Goal: Information Seeking & Learning: Learn about a topic

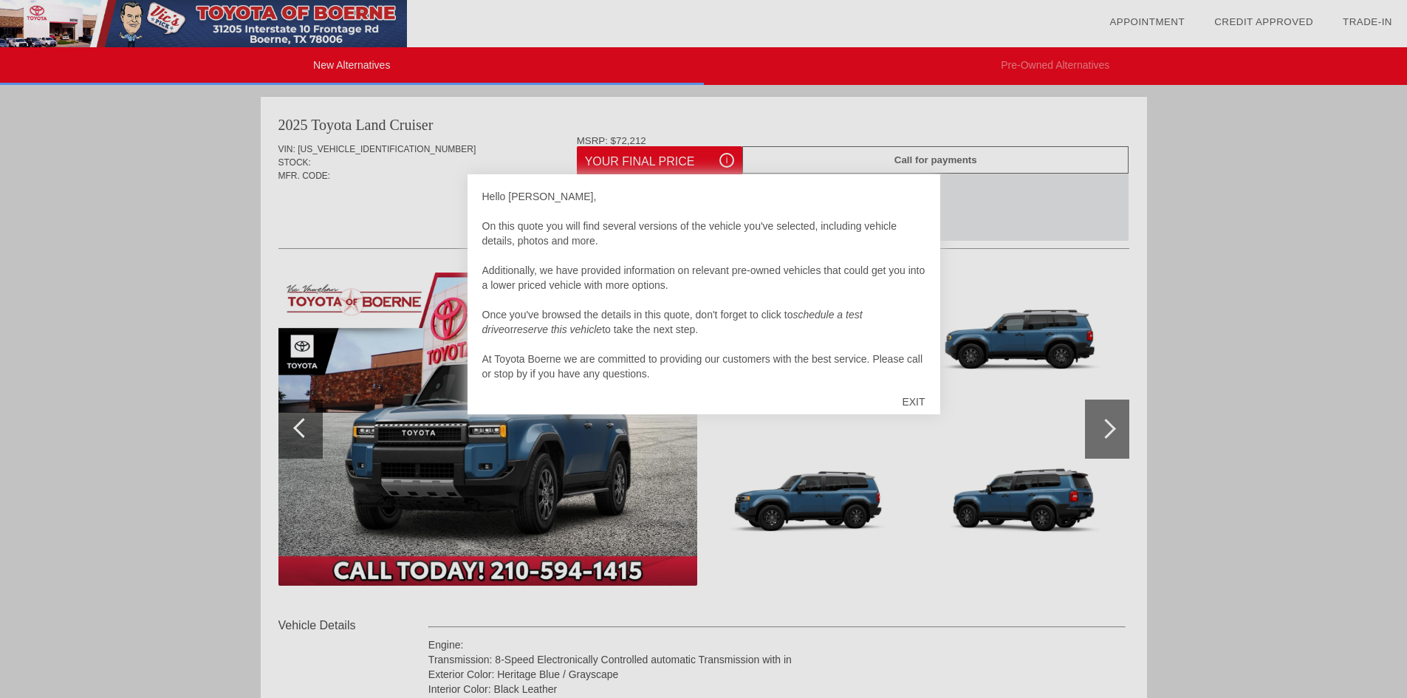
click at [910, 397] on div "EXIT" at bounding box center [913, 402] width 52 height 44
click at [910, 397] on img at bounding box center [809, 348] width 203 height 152
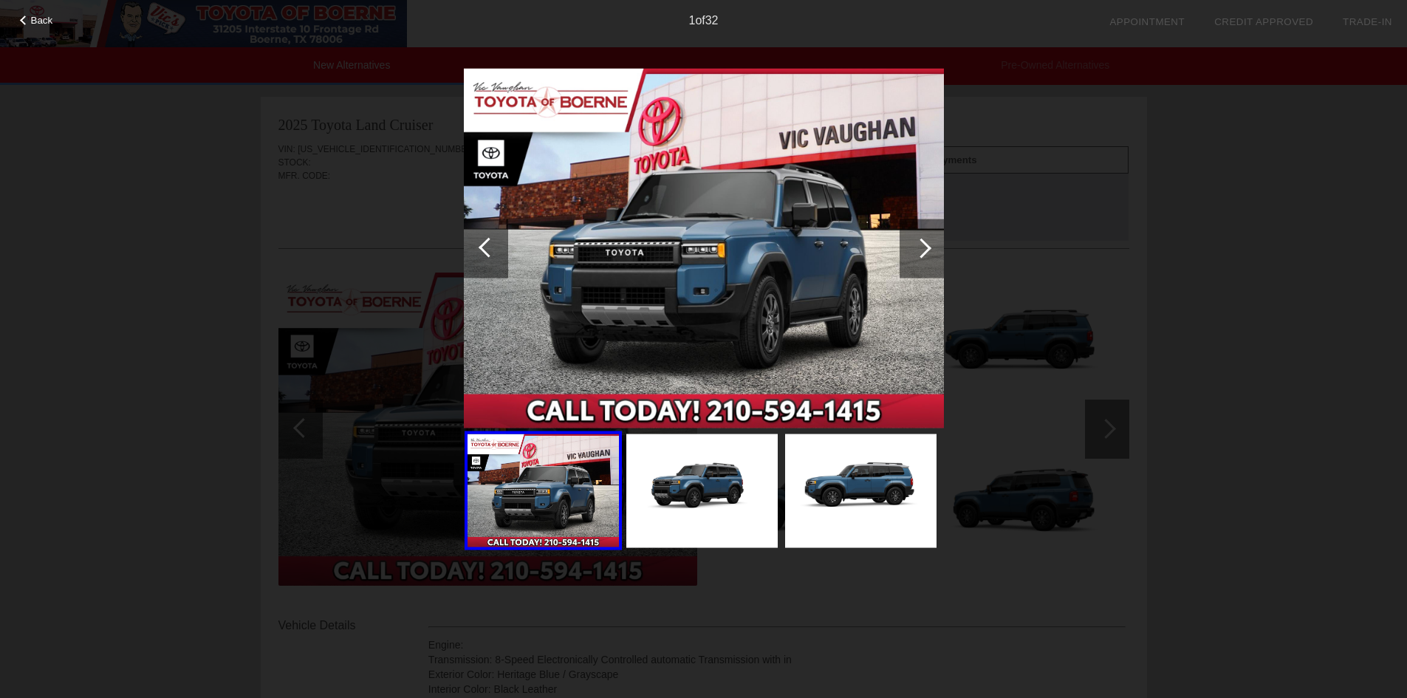
click at [927, 246] on div at bounding box center [921, 248] width 20 height 20
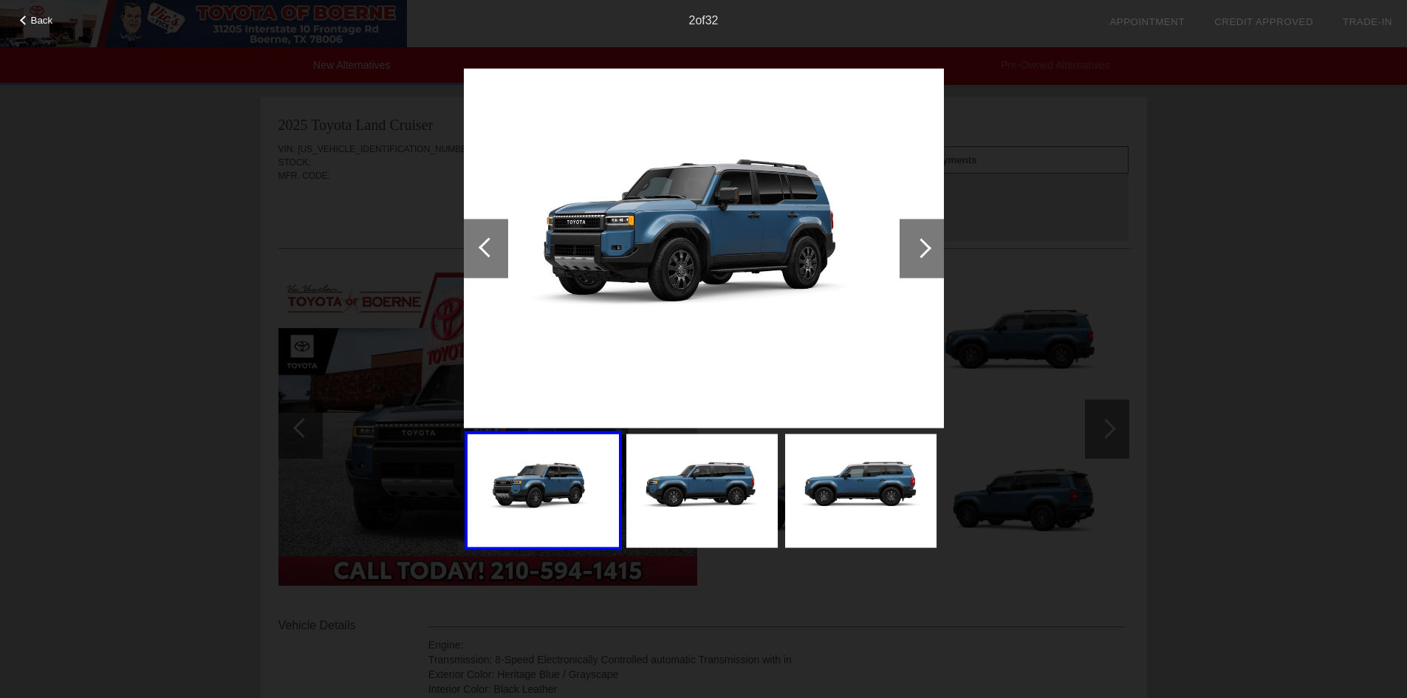
click at [927, 246] on div at bounding box center [921, 248] width 20 height 20
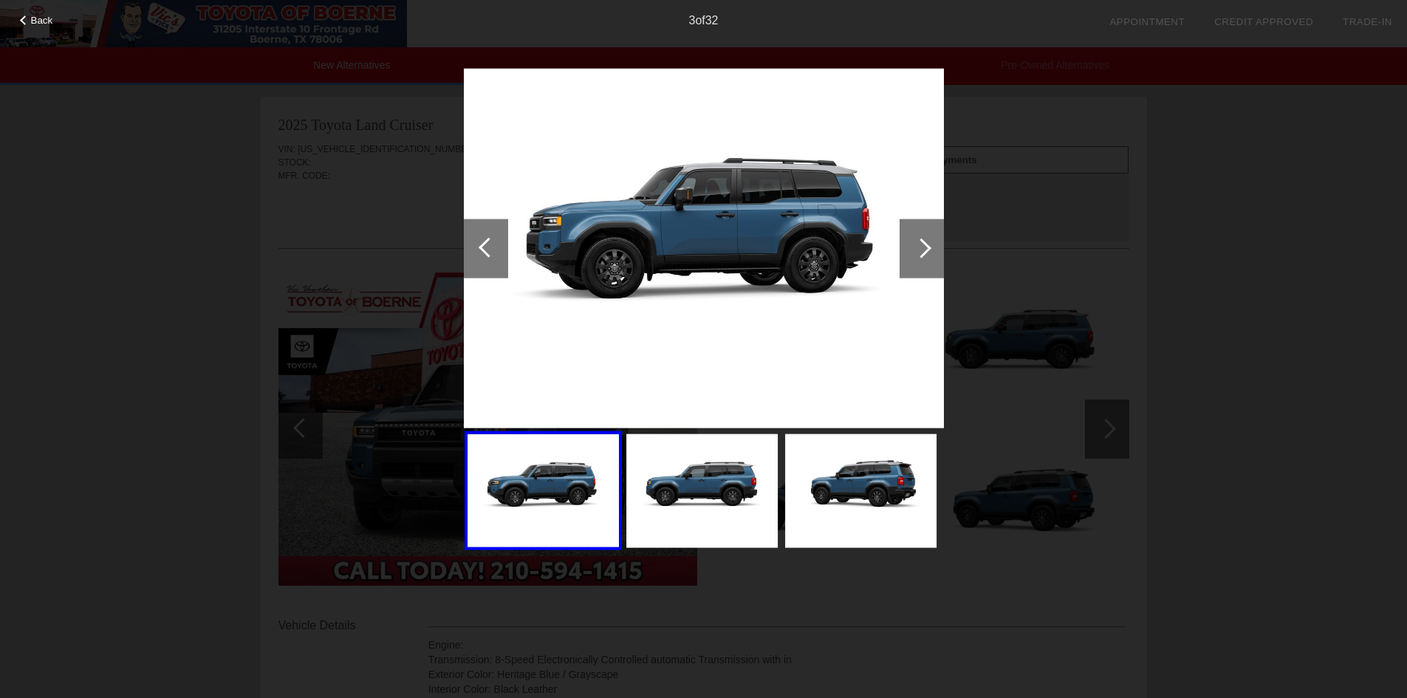
click at [927, 246] on div at bounding box center [921, 248] width 20 height 20
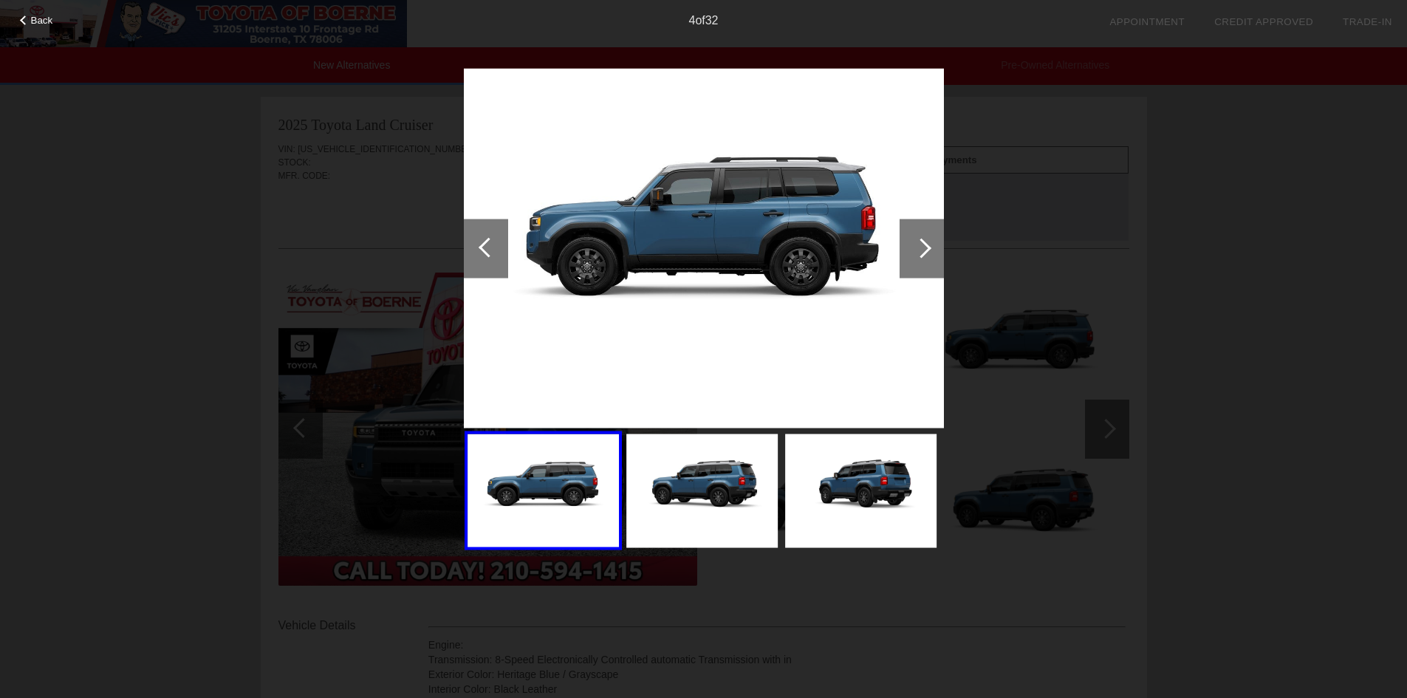
click at [927, 246] on div at bounding box center [921, 248] width 20 height 20
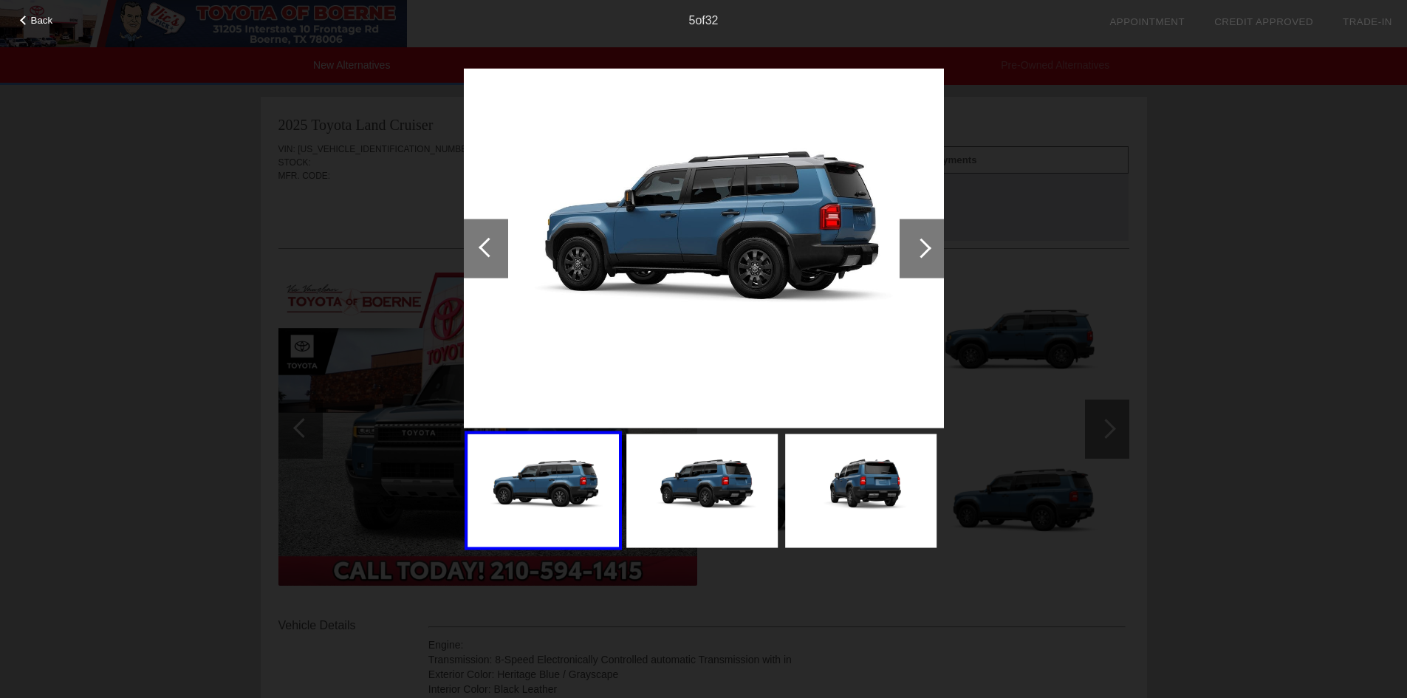
click at [927, 246] on div at bounding box center [921, 248] width 20 height 20
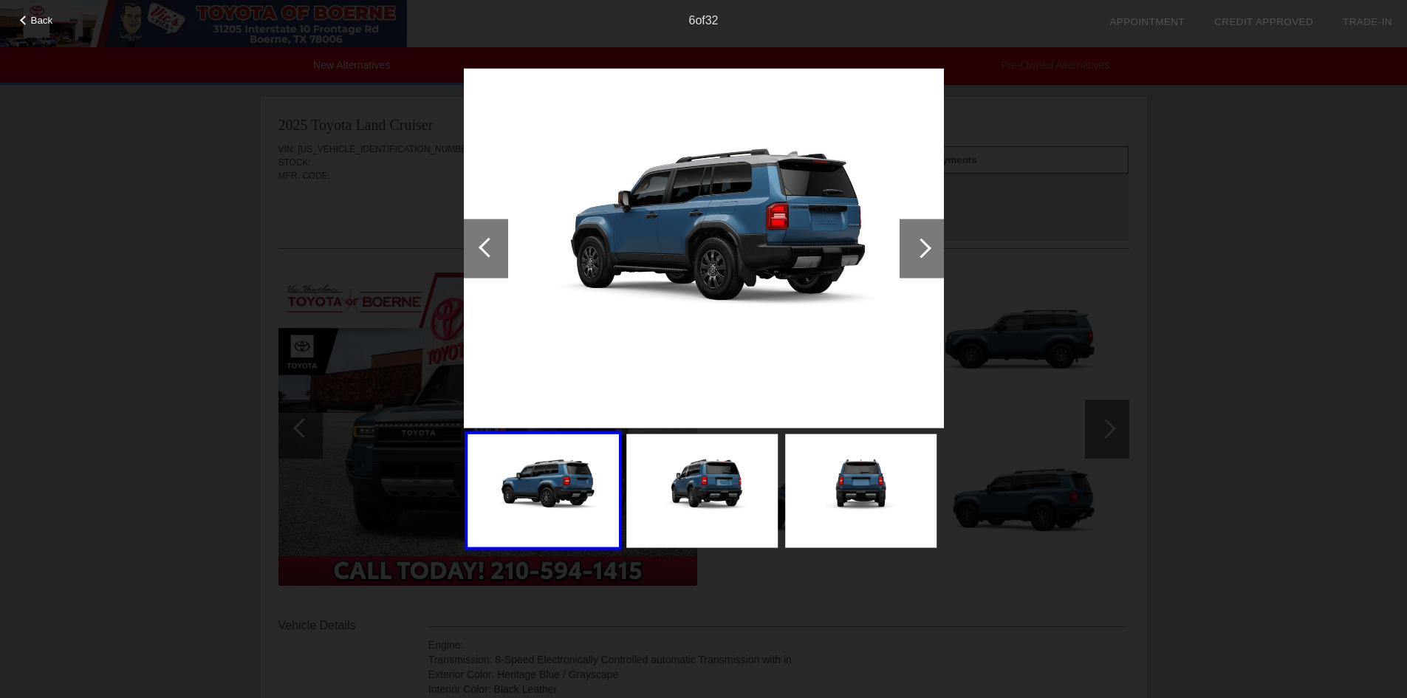
click at [927, 246] on div at bounding box center [921, 248] width 20 height 20
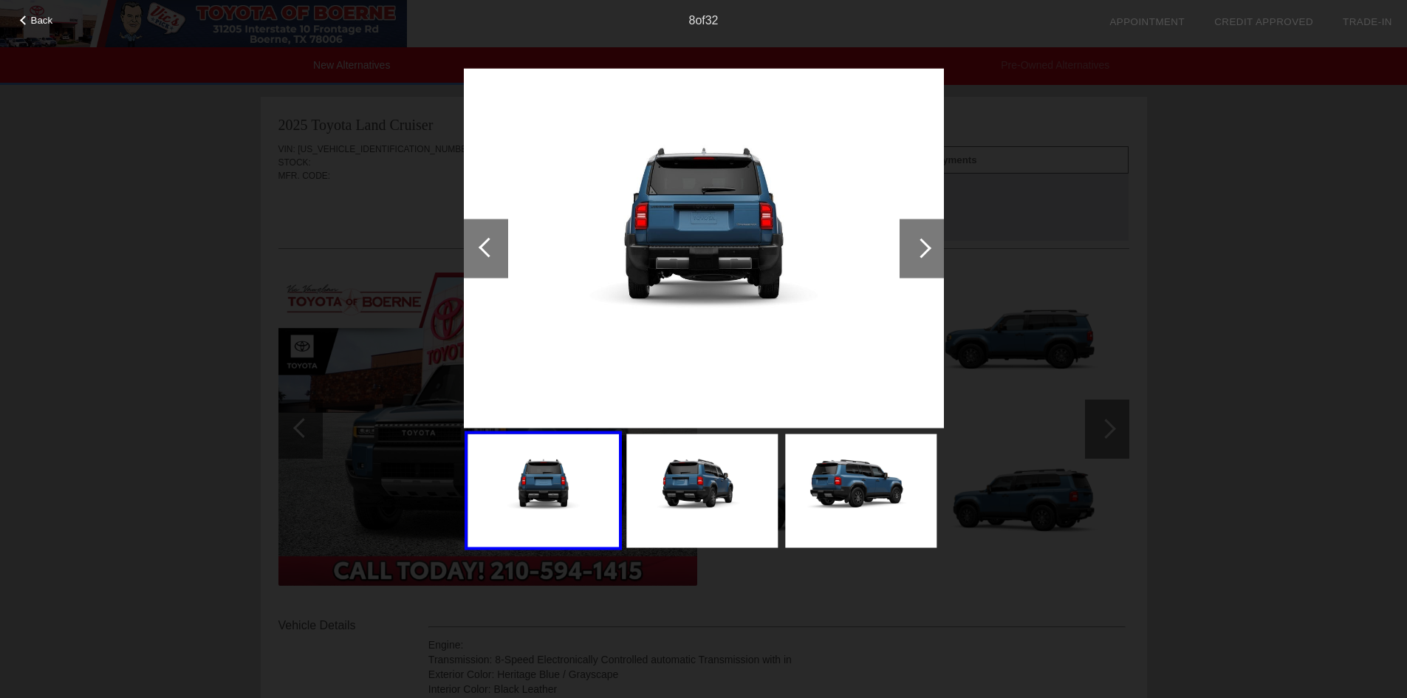
click at [927, 246] on div at bounding box center [921, 248] width 20 height 20
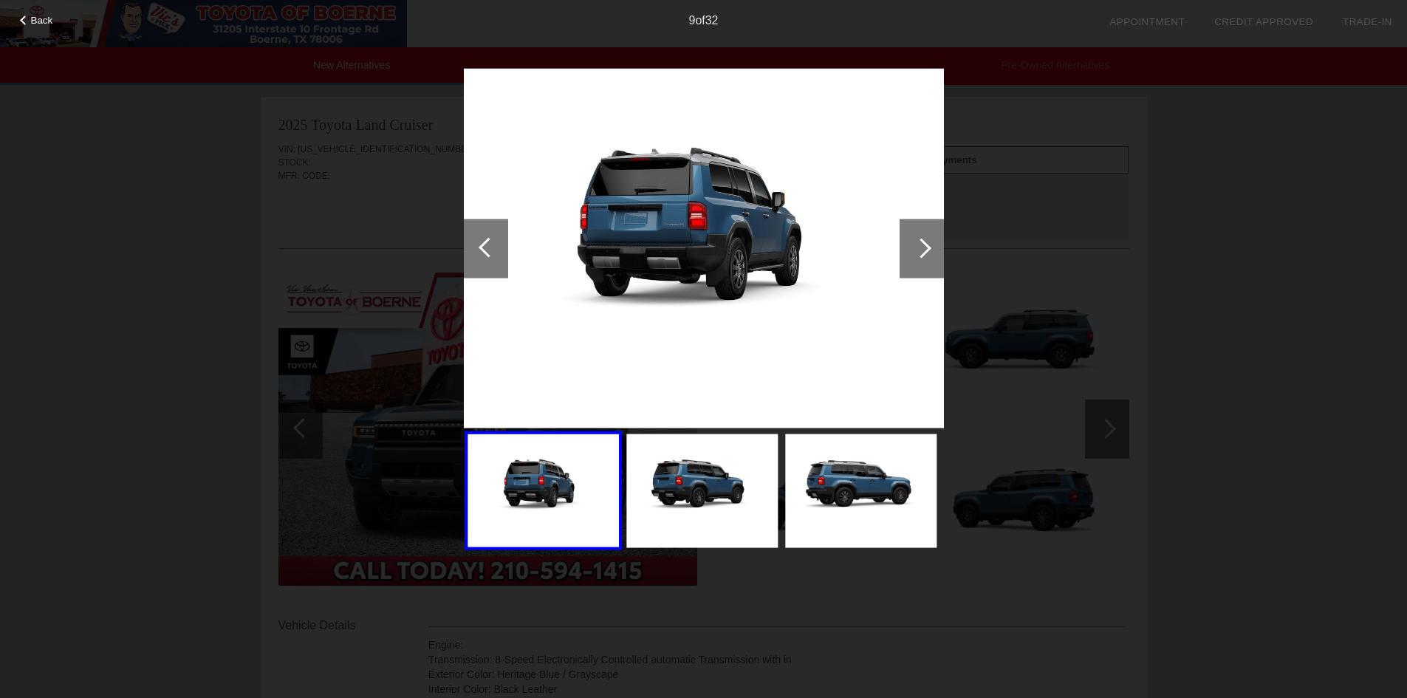
click at [927, 246] on div at bounding box center [921, 248] width 20 height 20
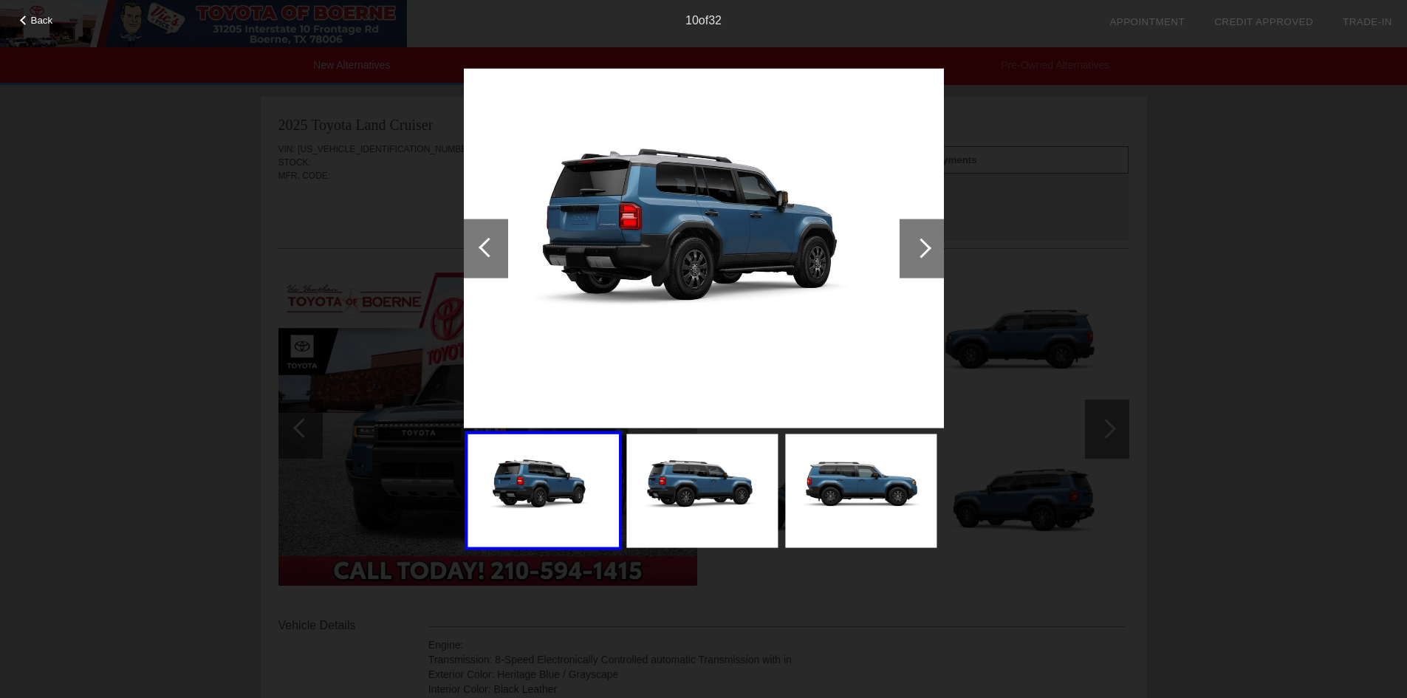
click at [927, 246] on div at bounding box center [921, 248] width 20 height 20
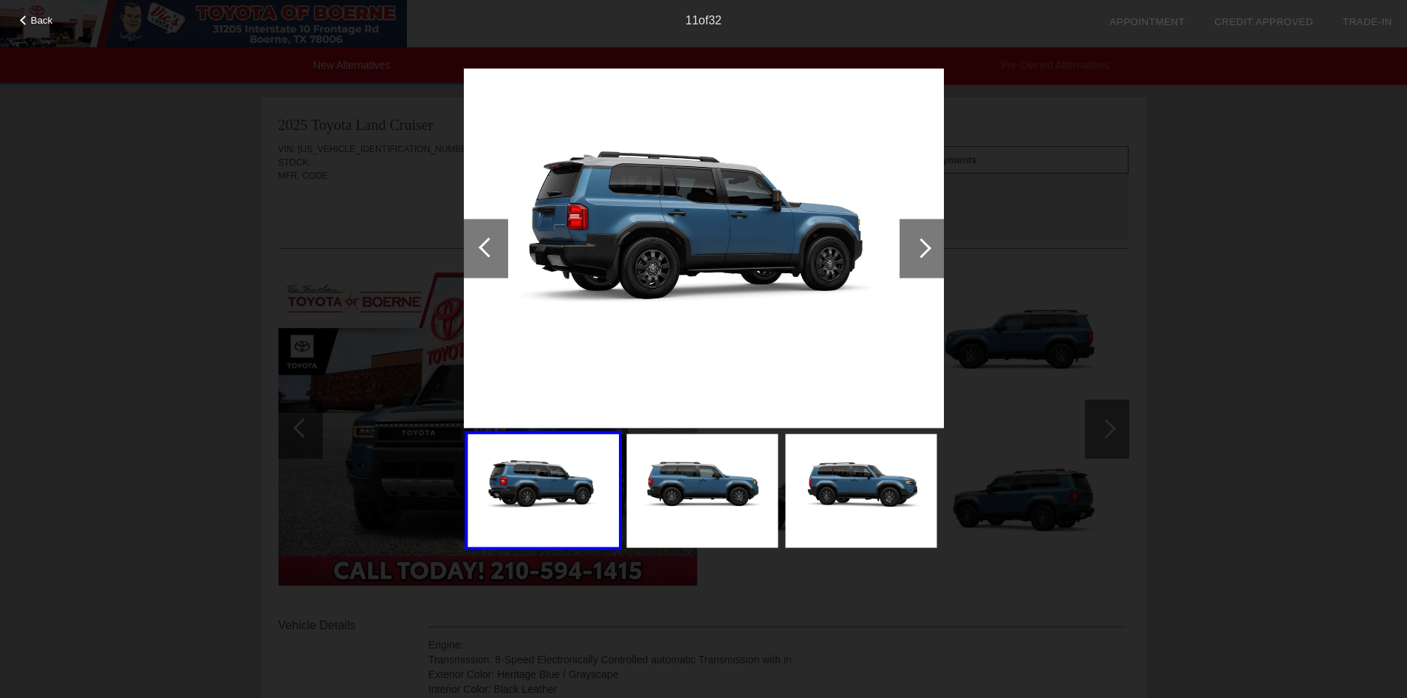
click at [927, 246] on div at bounding box center [921, 248] width 20 height 20
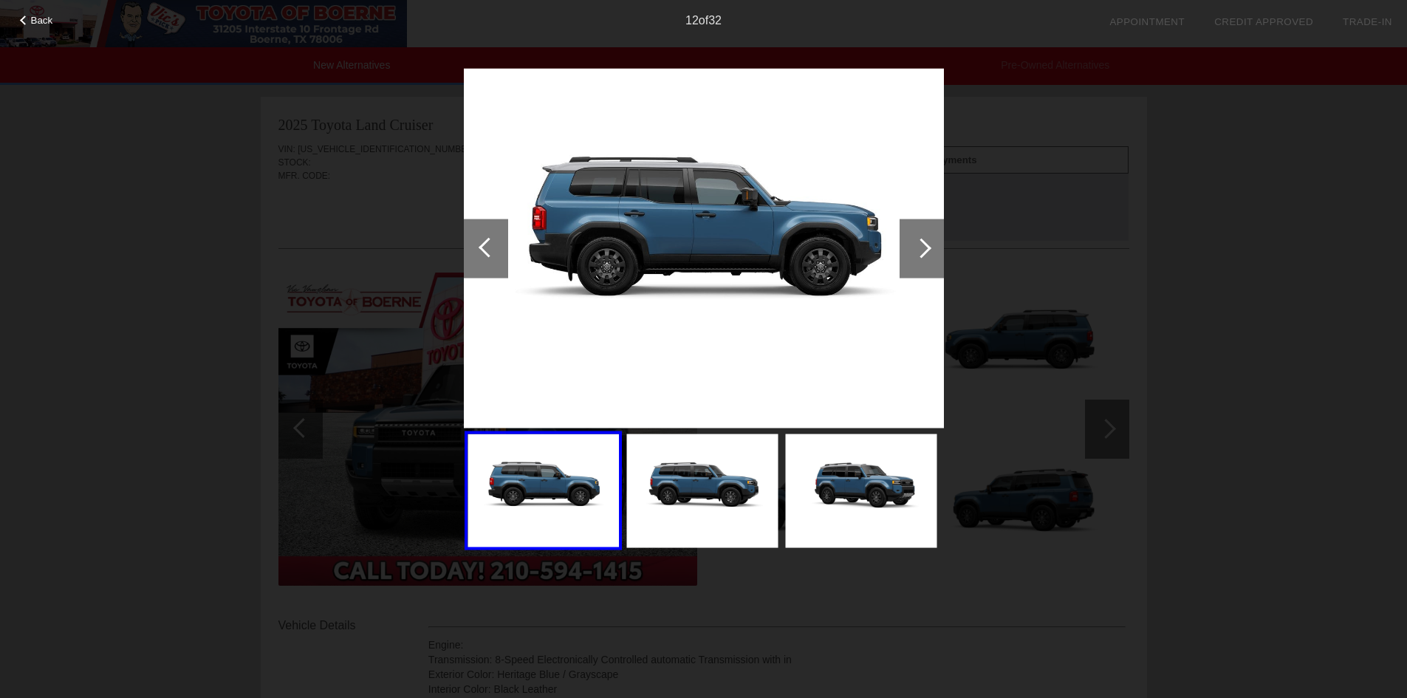
click at [927, 246] on div at bounding box center [921, 248] width 20 height 20
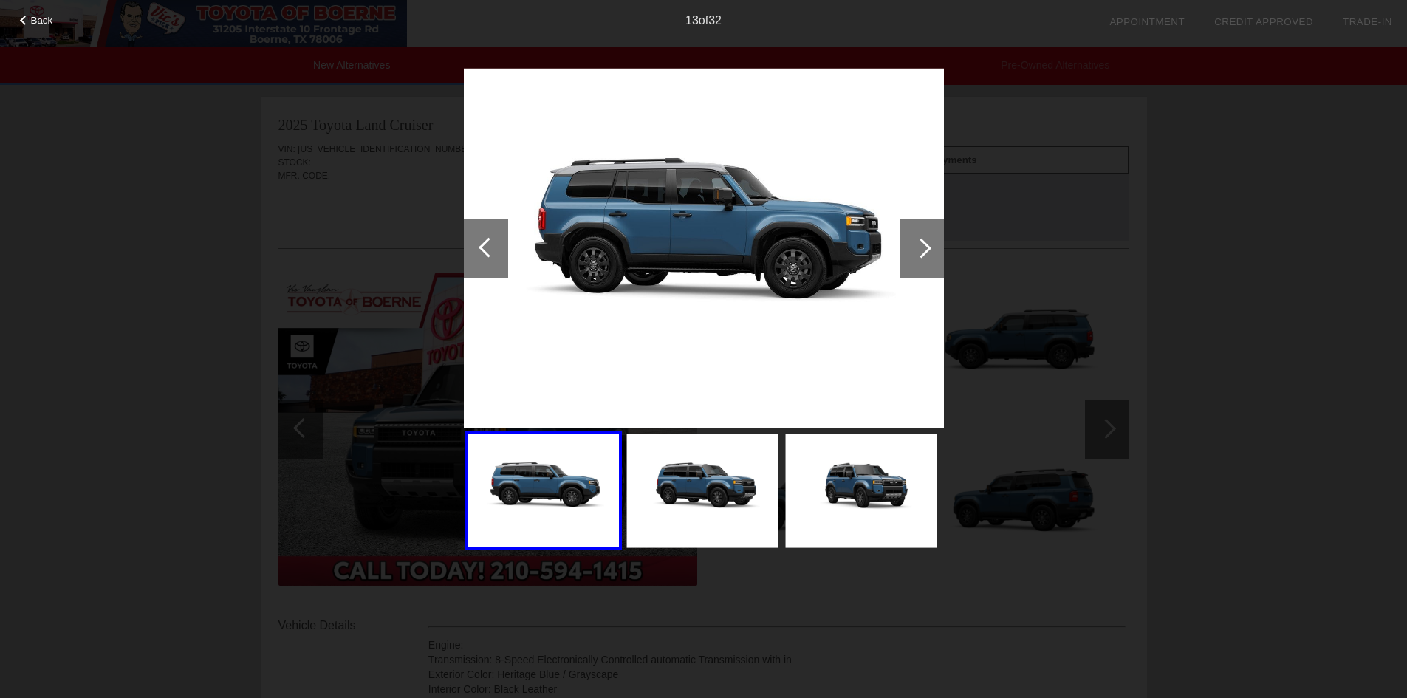
click at [927, 246] on div at bounding box center [921, 248] width 20 height 20
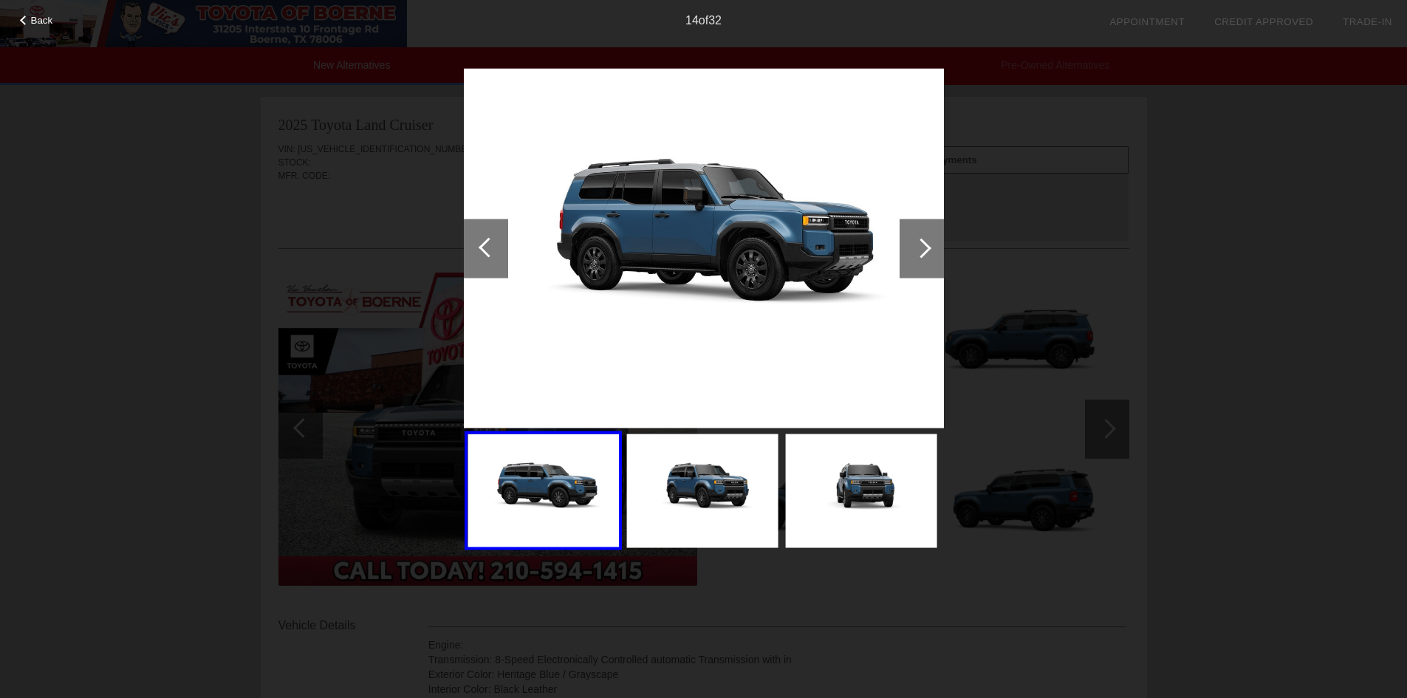
click at [927, 246] on div at bounding box center [921, 248] width 20 height 20
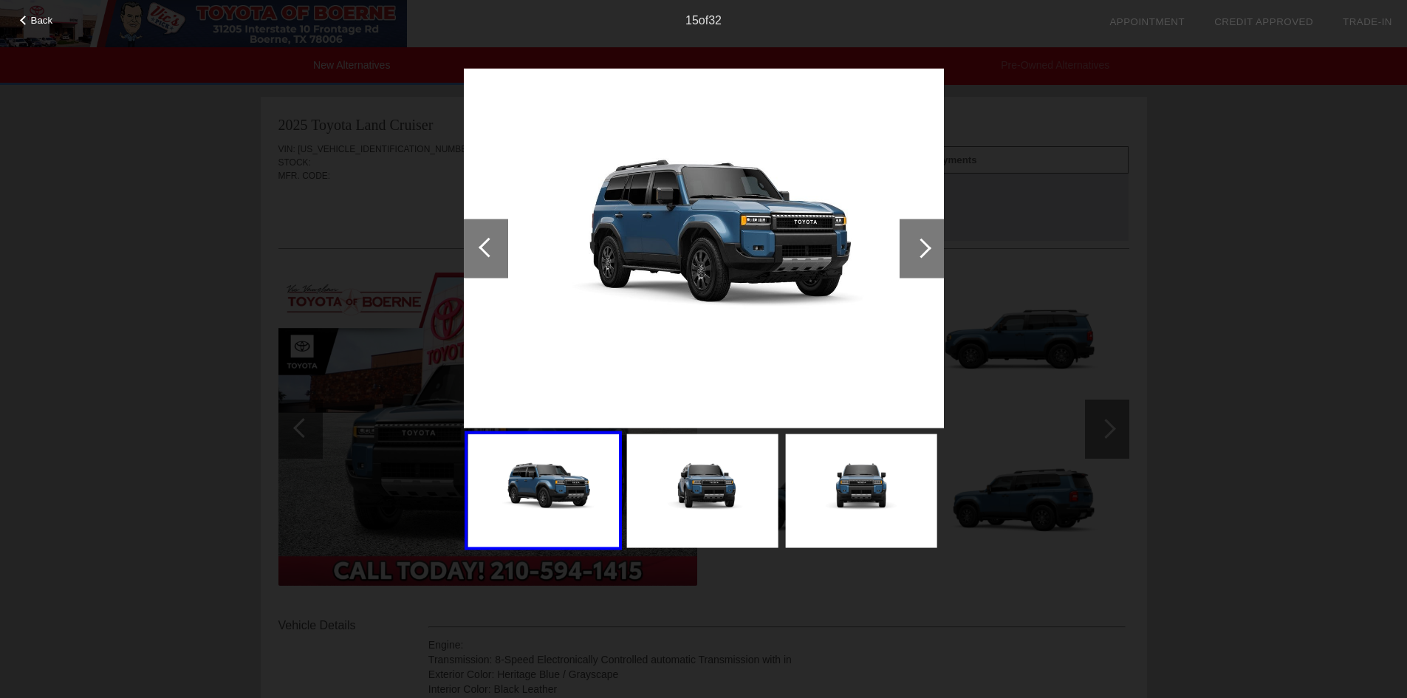
click at [927, 246] on div at bounding box center [921, 248] width 20 height 20
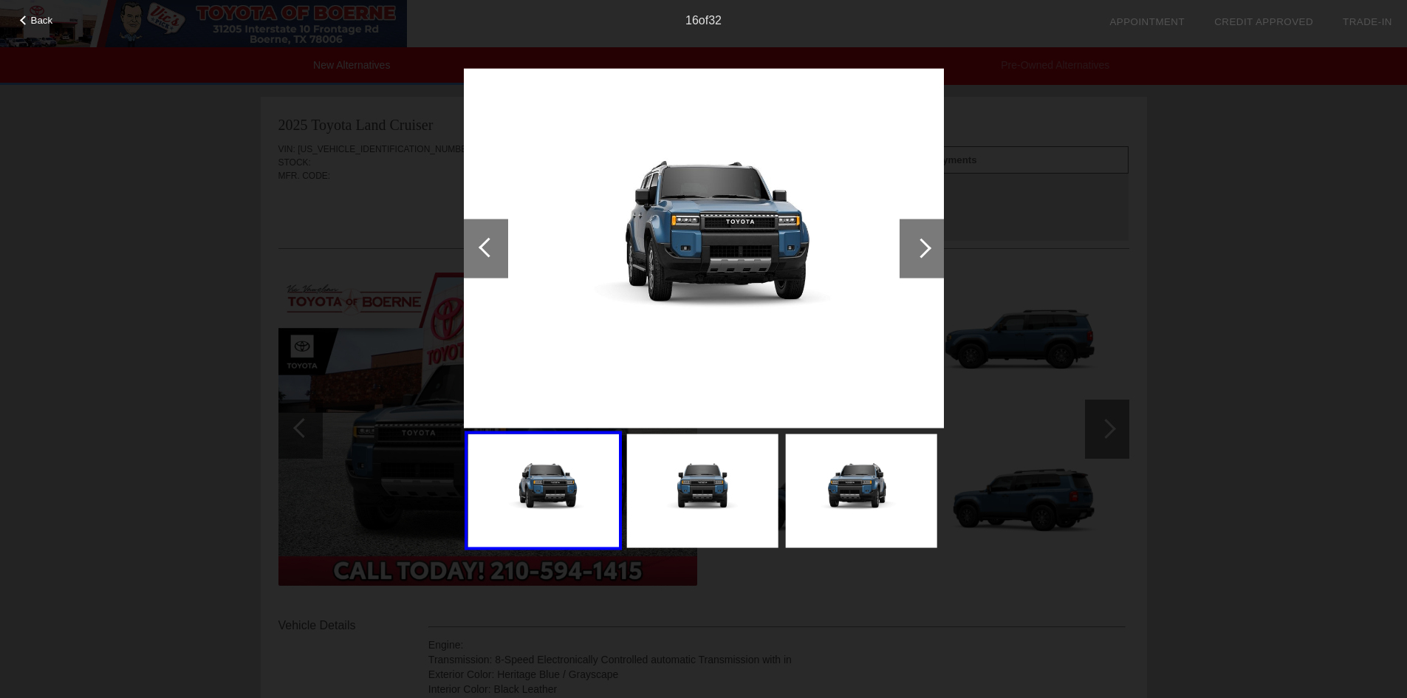
click at [927, 246] on div at bounding box center [921, 248] width 20 height 20
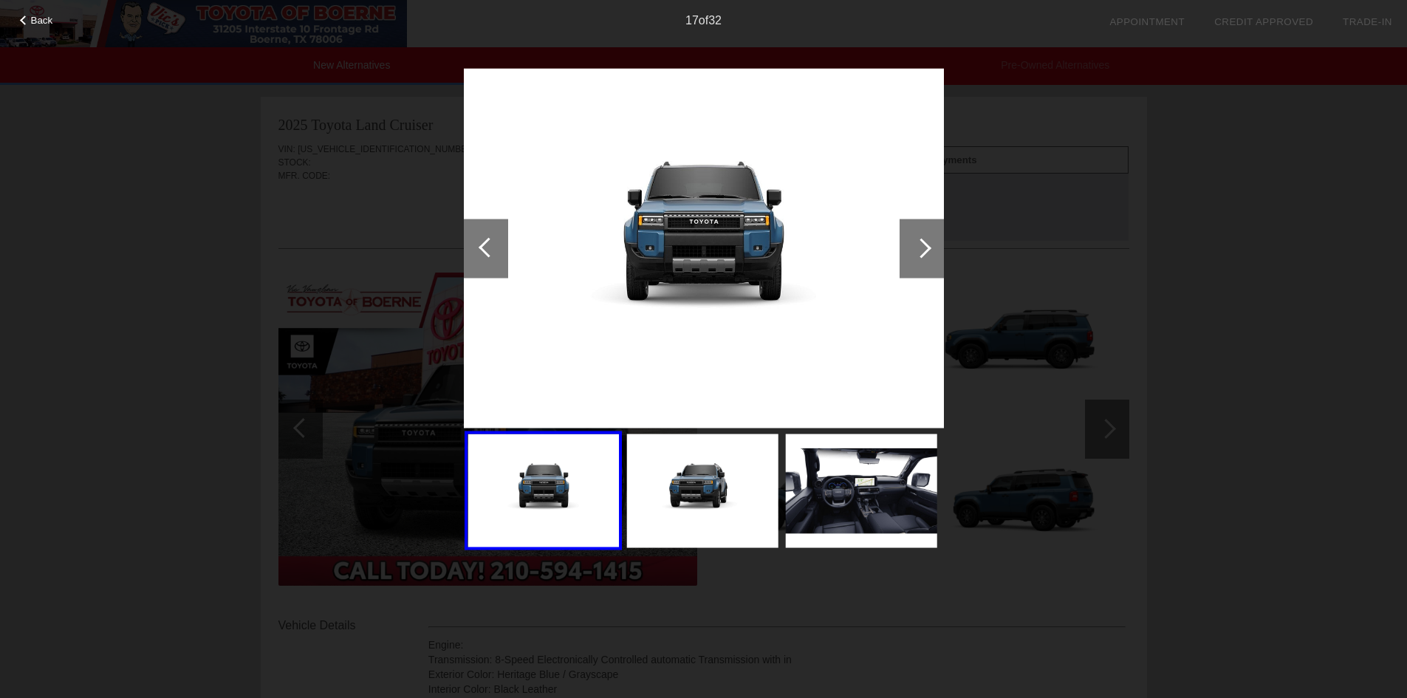
click at [927, 246] on div at bounding box center [921, 248] width 20 height 20
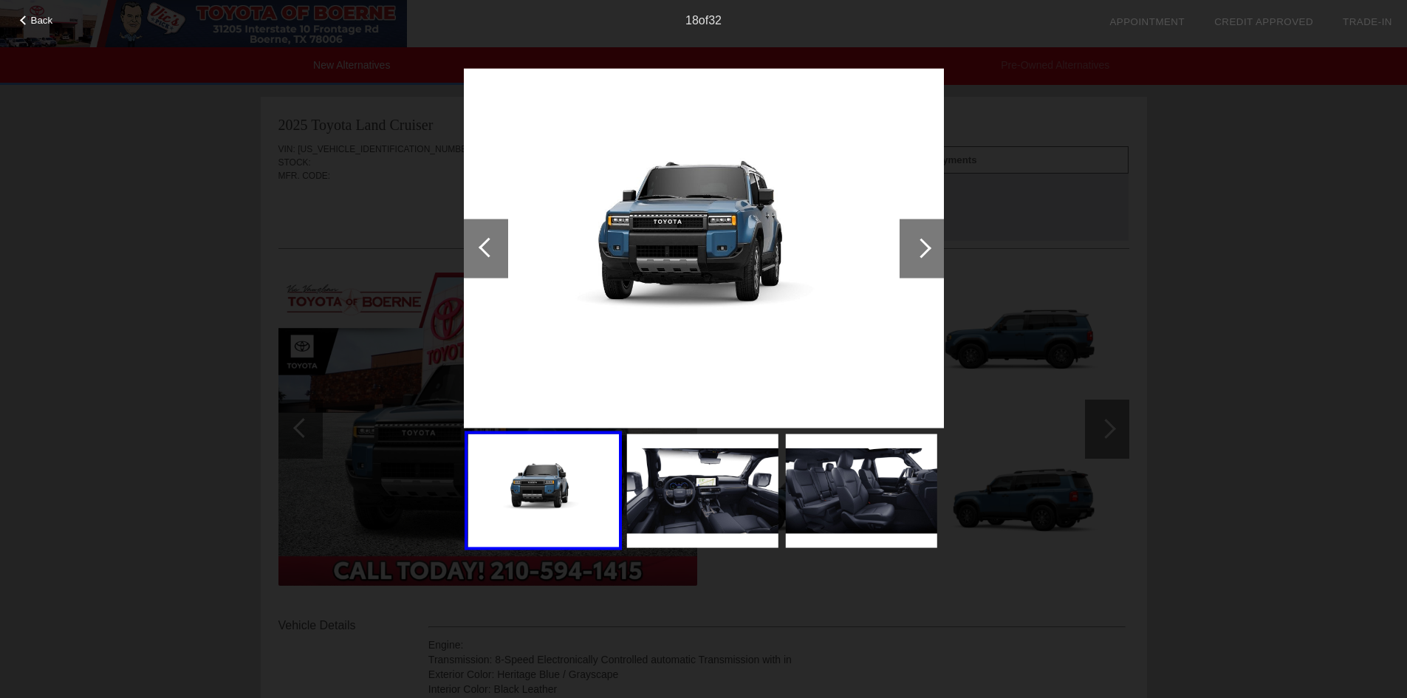
click at [927, 246] on div at bounding box center [921, 248] width 20 height 20
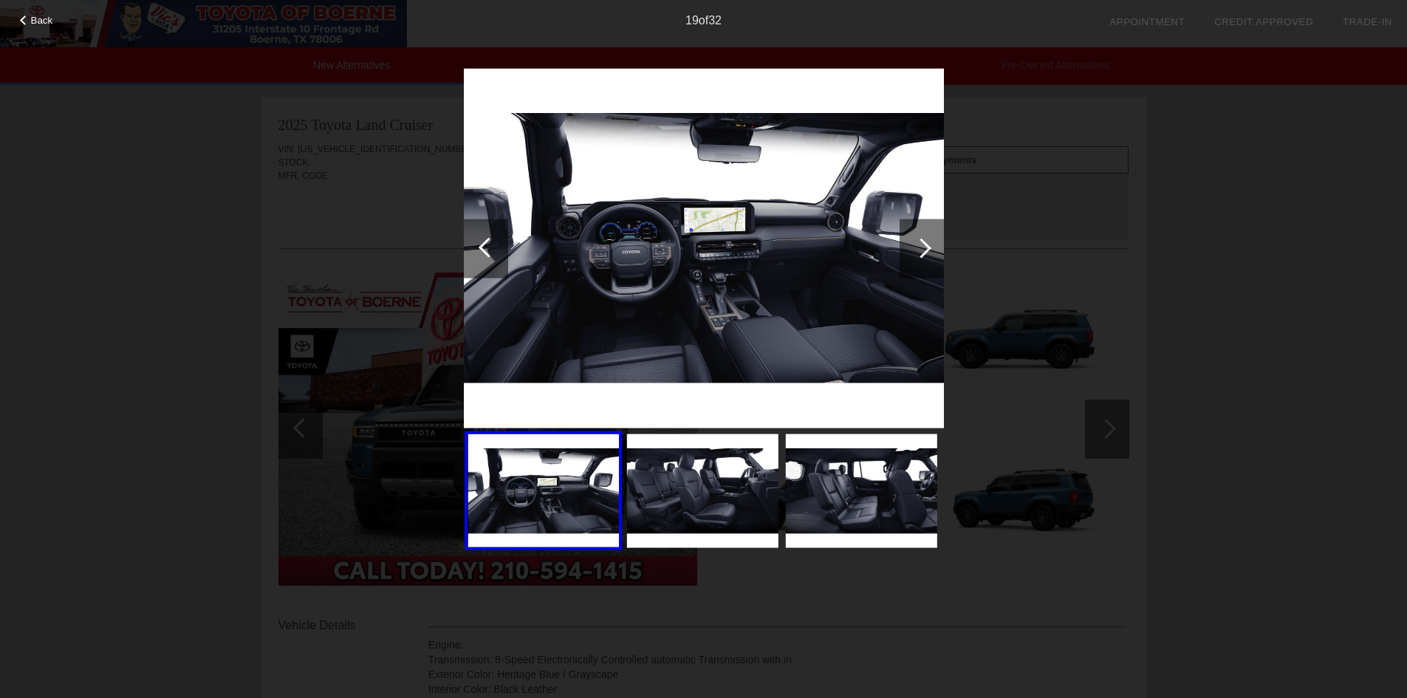
click at [927, 246] on div at bounding box center [921, 248] width 20 height 20
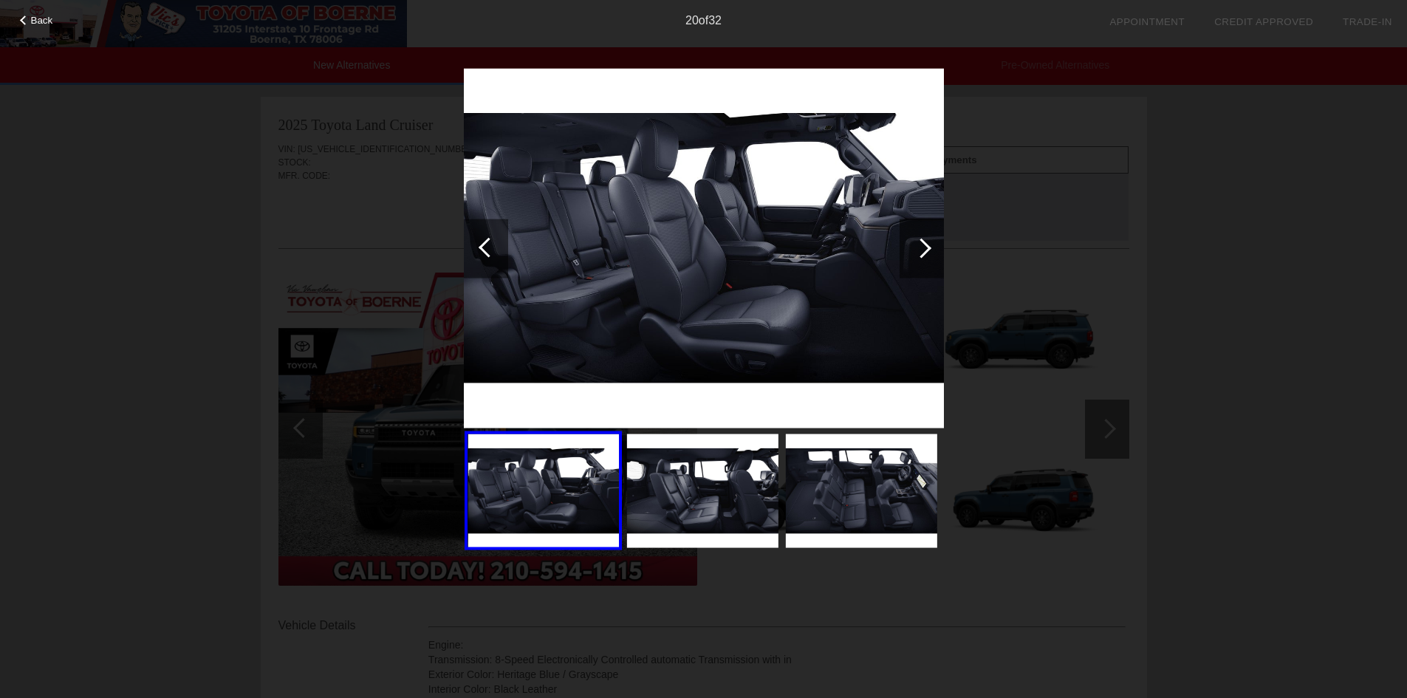
click at [927, 246] on div at bounding box center [921, 248] width 20 height 20
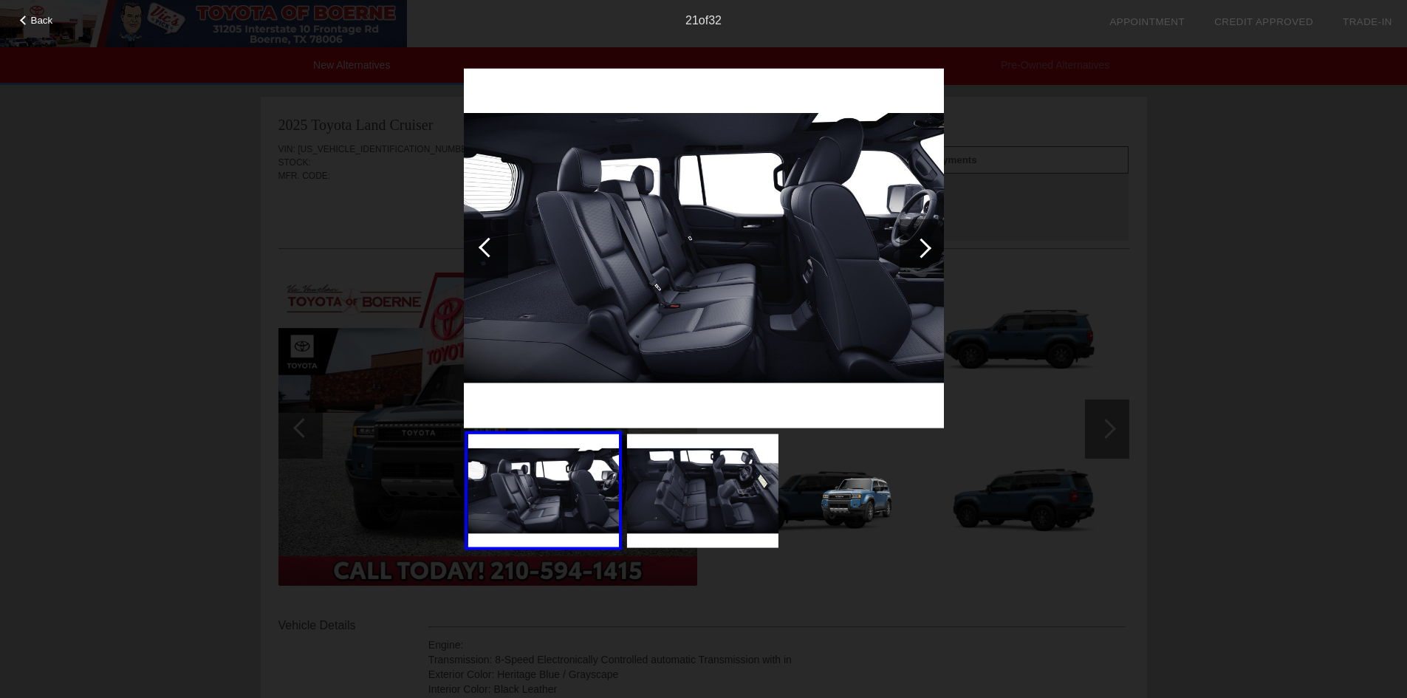
click at [927, 246] on div at bounding box center [921, 248] width 20 height 20
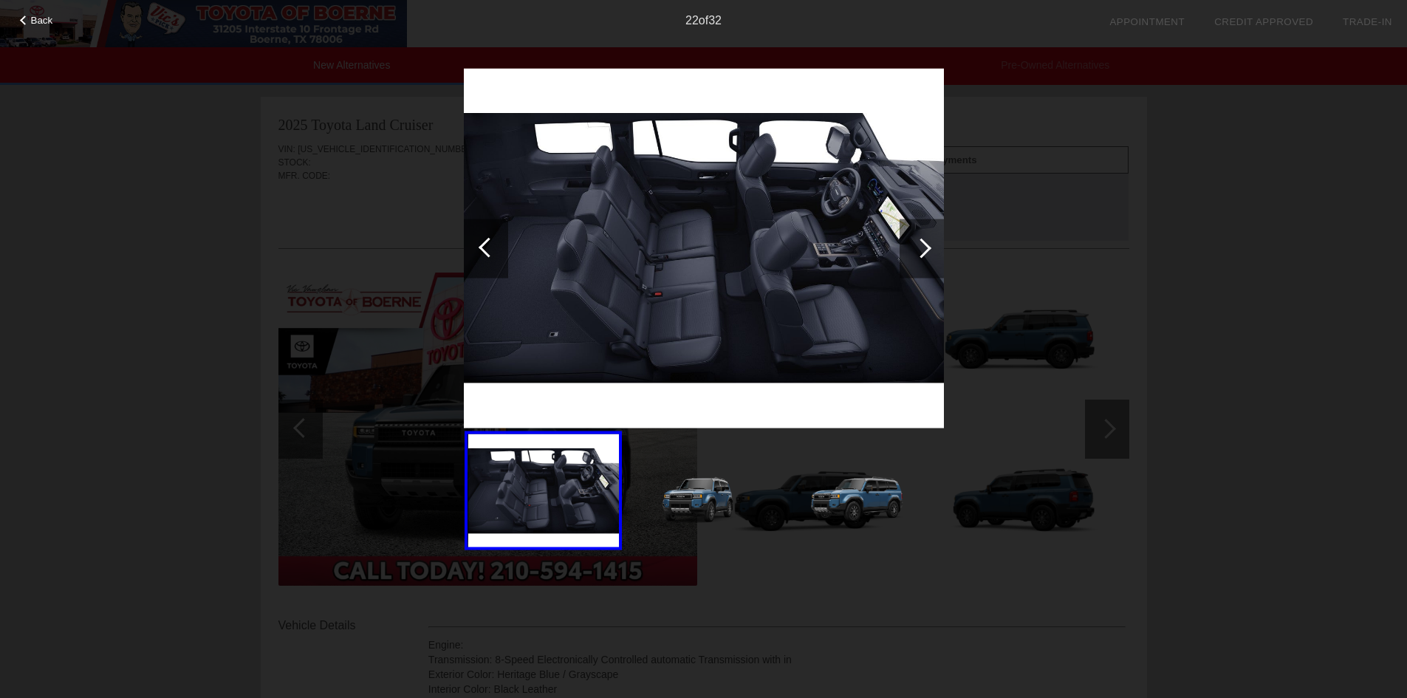
click at [927, 246] on div at bounding box center [921, 248] width 20 height 20
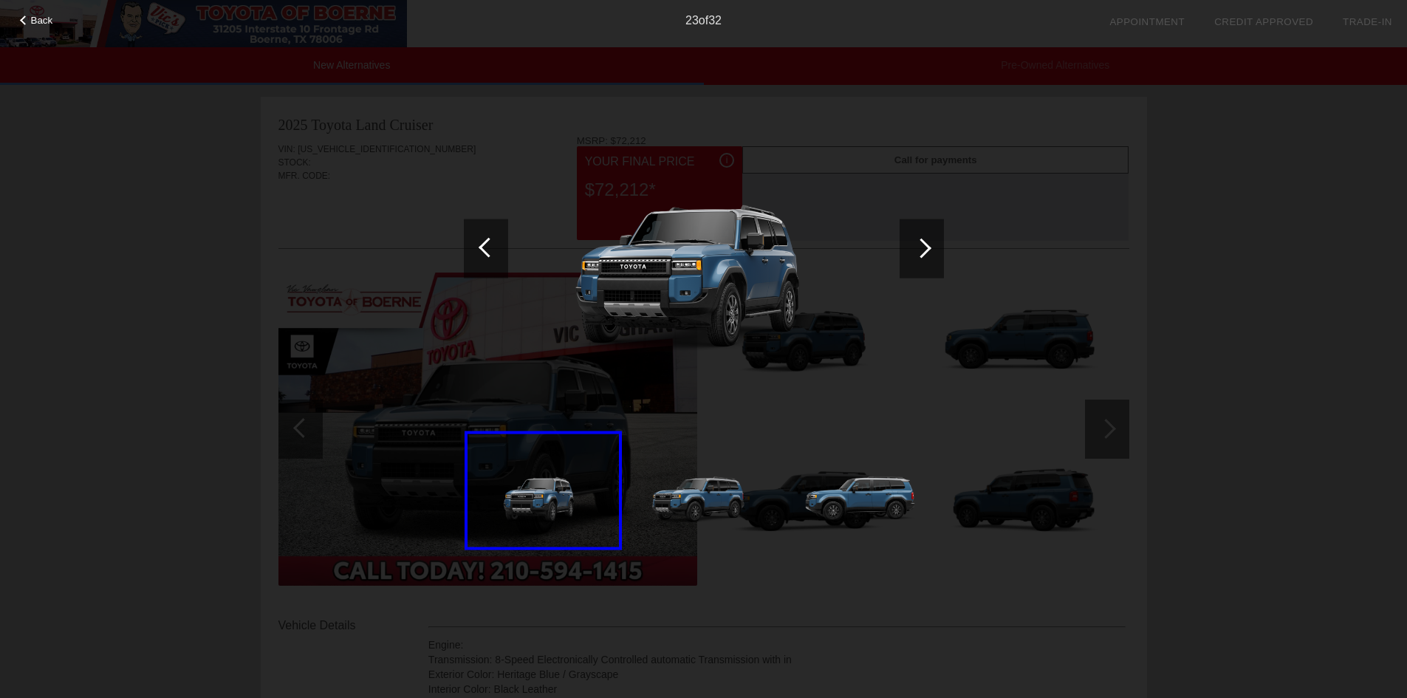
click at [927, 246] on div at bounding box center [921, 248] width 20 height 20
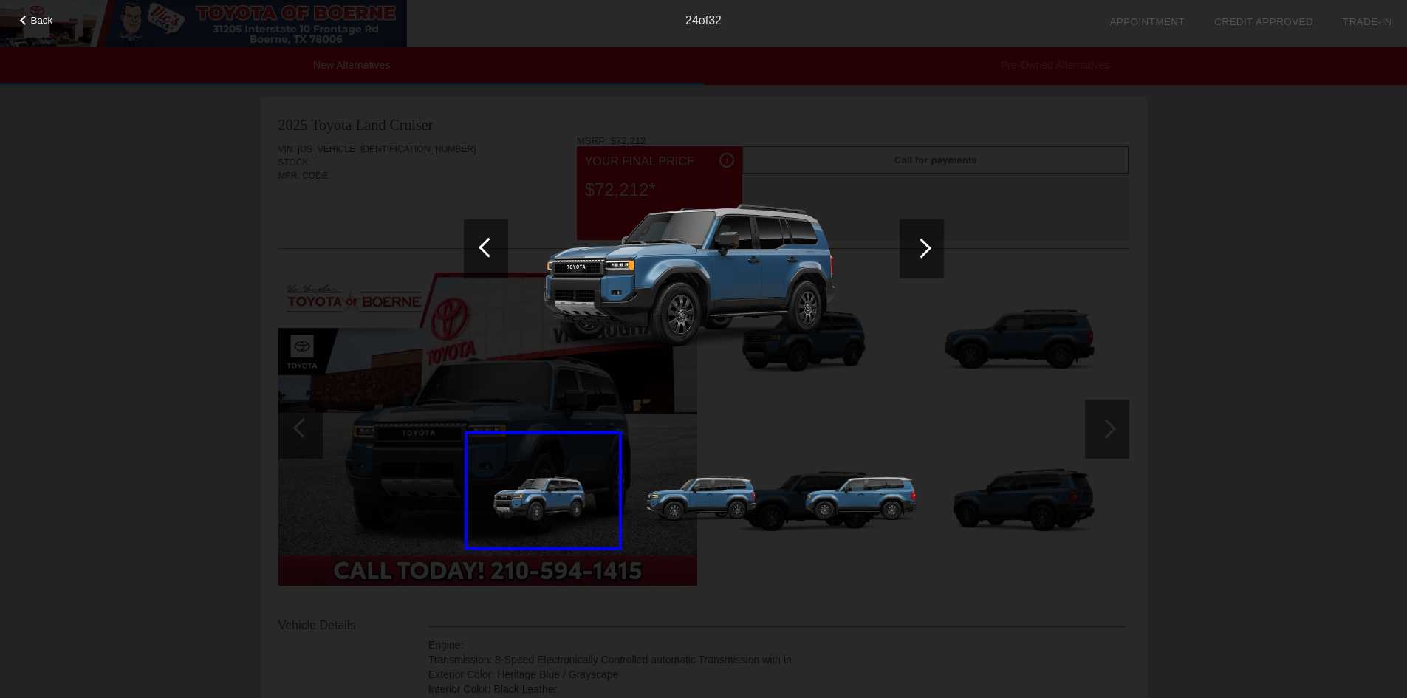
click at [927, 246] on div at bounding box center [921, 248] width 20 height 20
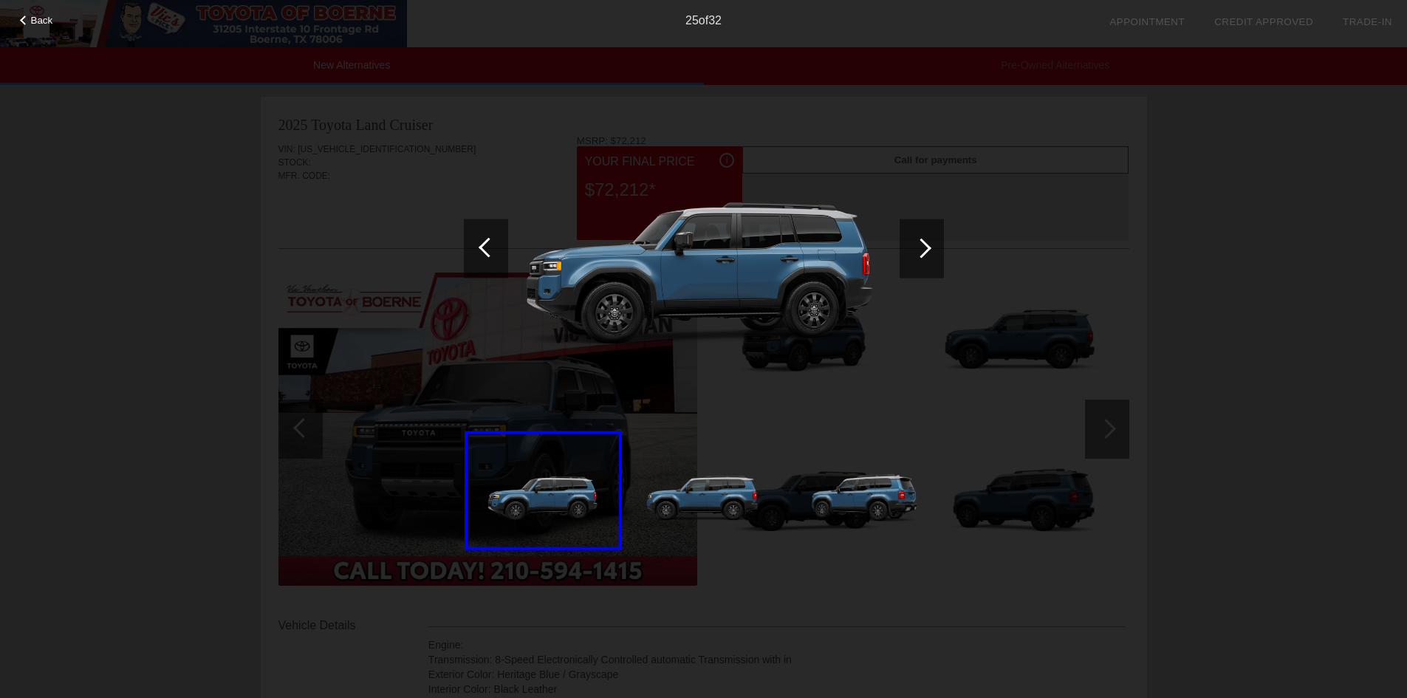
click at [927, 246] on div at bounding box center [921, 248] width 20 height 20
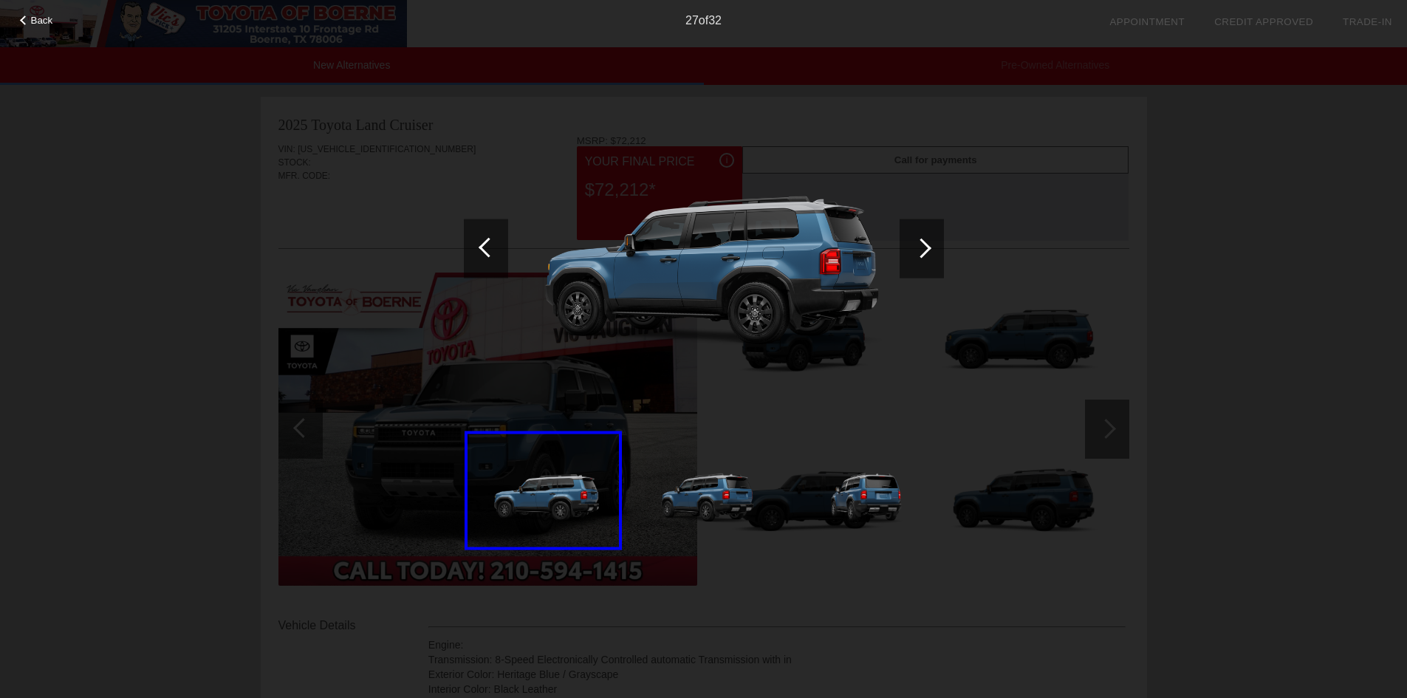
click at [927, 246] on div at bounding box center [921, 248] width 20 height 20
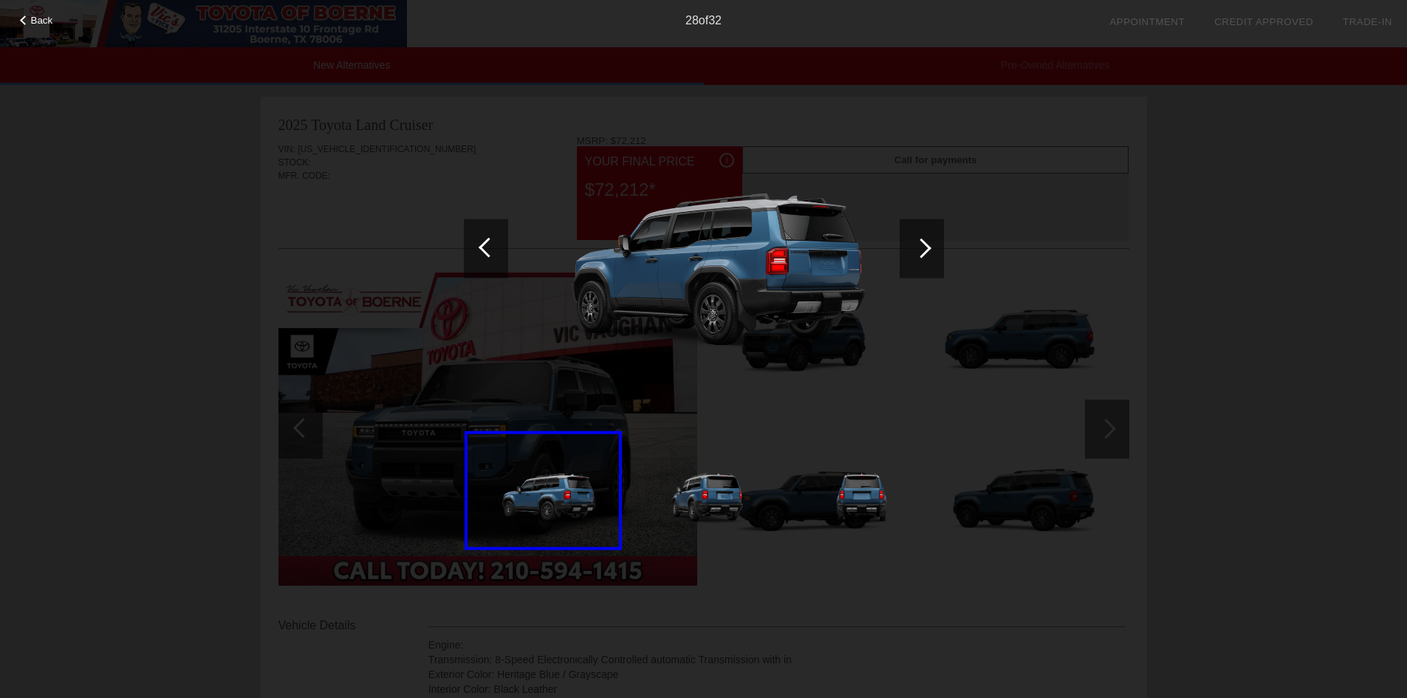
click at [927, 246] on div at bounding box center [921, 248] width 20 height 20
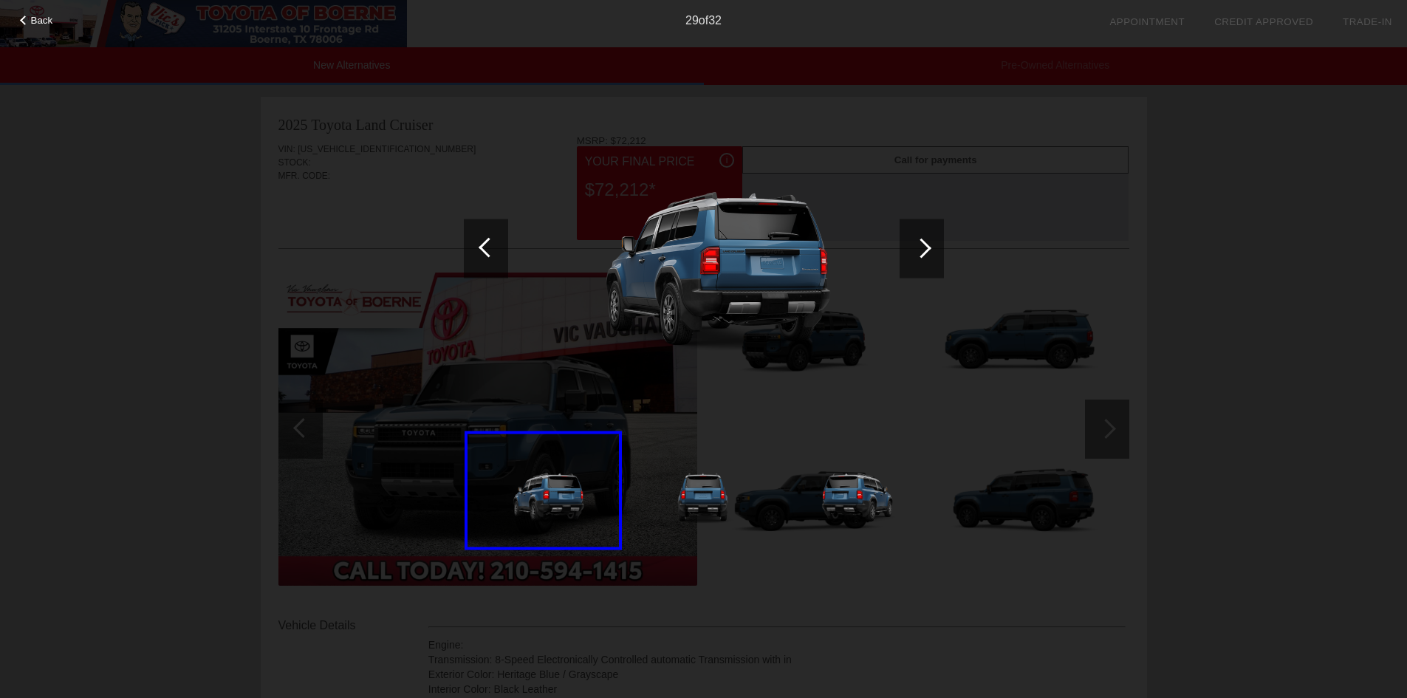
click at [927, 246] on div at bounding box center [921, 248] width 20 height 20
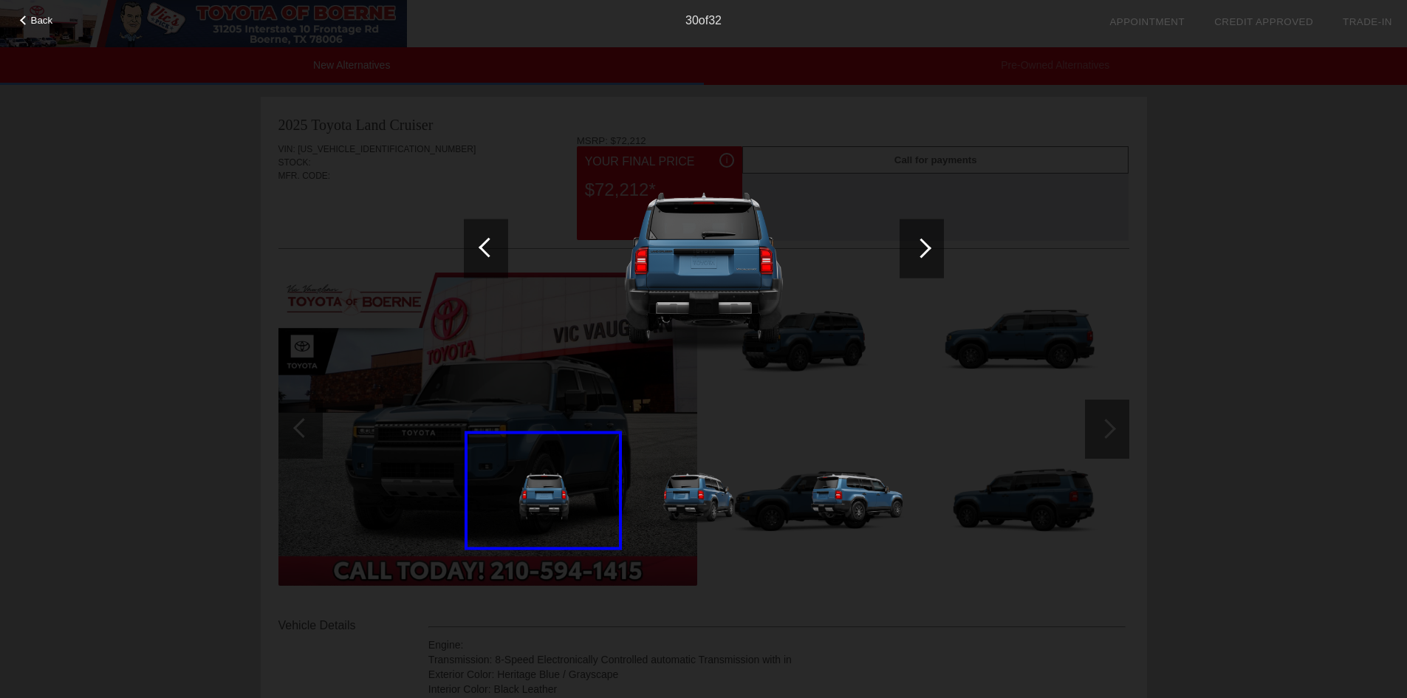
click at [927, 246] on div at bounding box center [921, 248] width 20 height 20
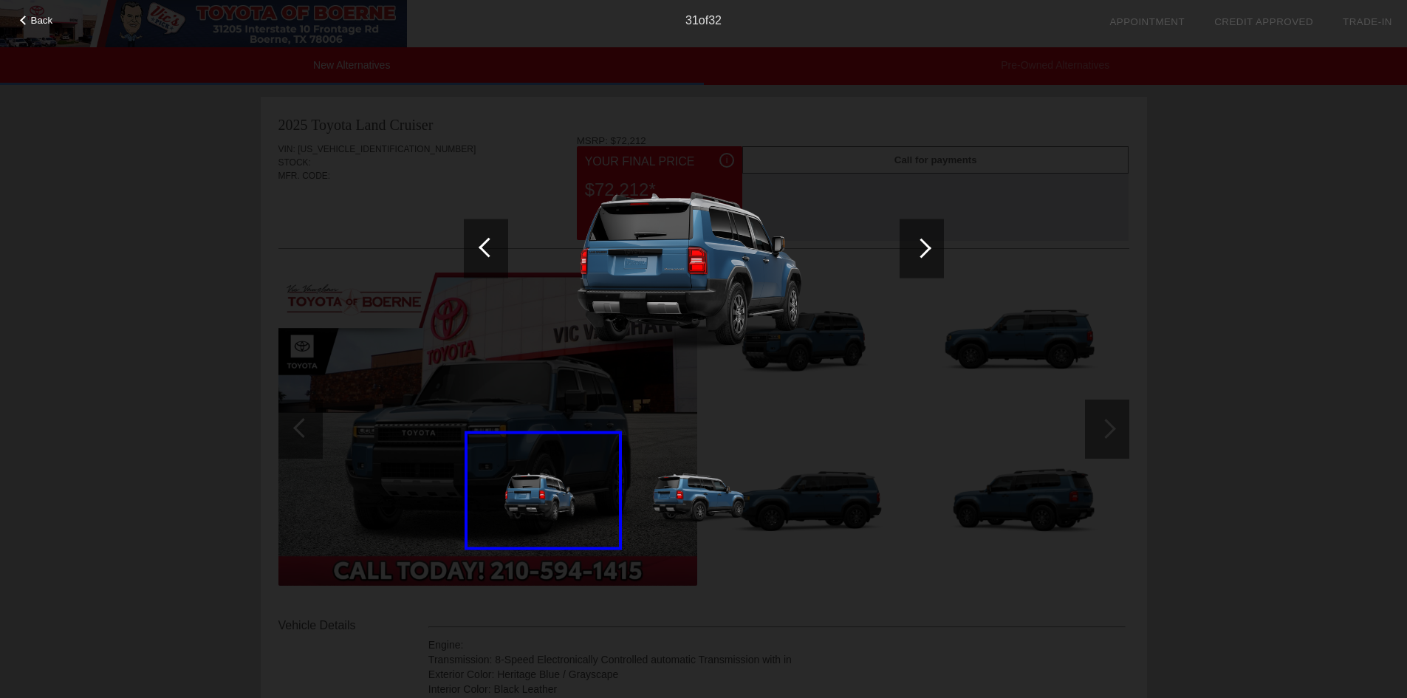
click at [927, 246] on div at bounding box center [921, 248] width 20 height 20
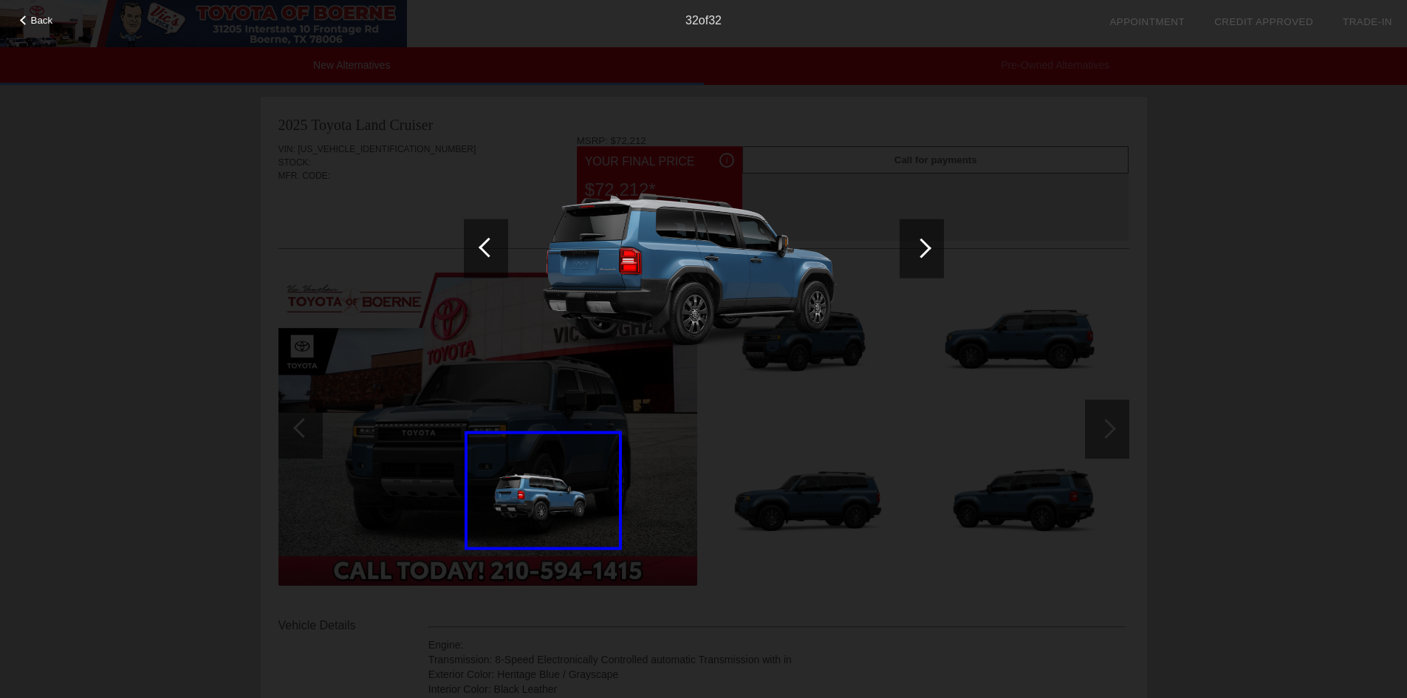
click at [927, 246] on div at bounding box center [921, 248] width 20 height 20
click at [39, 10] on div "32 of 32" at bounding box center [703, 15] width 1407 height 30
click at [35, 18] on span "Back" at bounding box center [42, 20] width 22 height 11
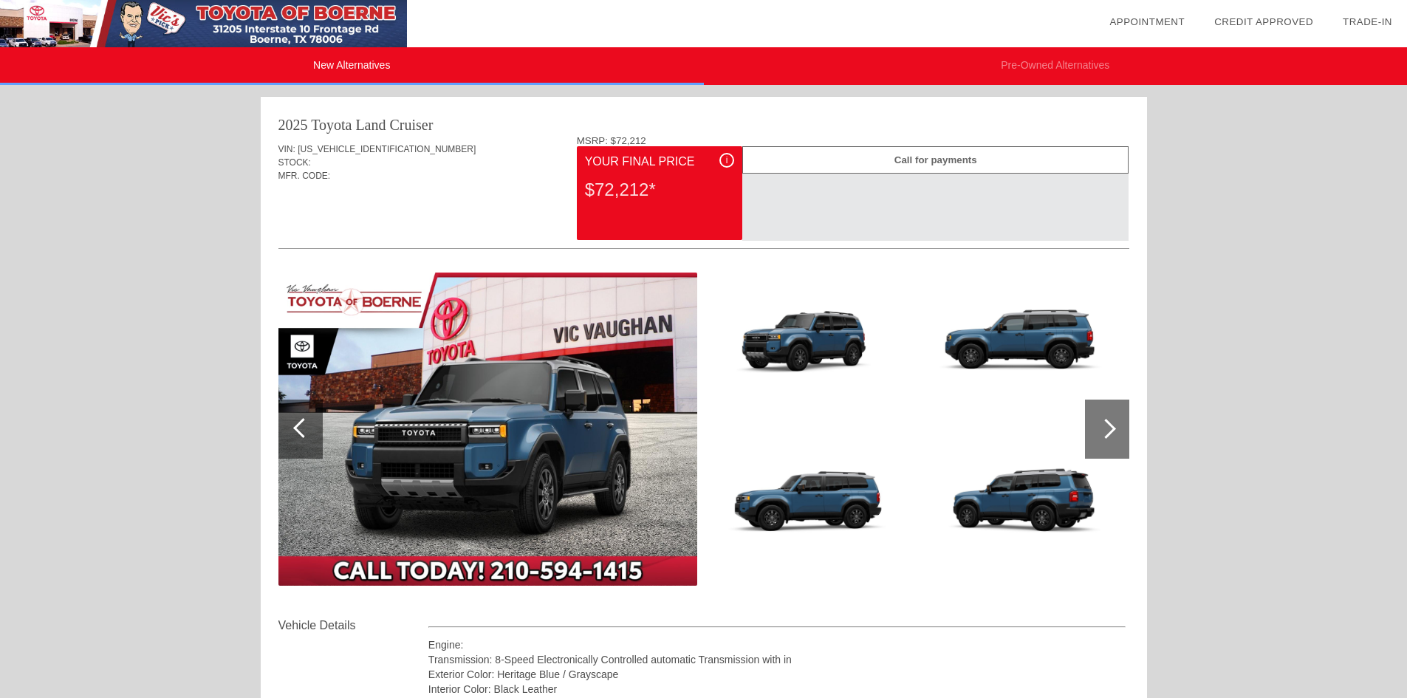
click at [35, 18] on img at bounding box center [203, 23] width 407 height 47
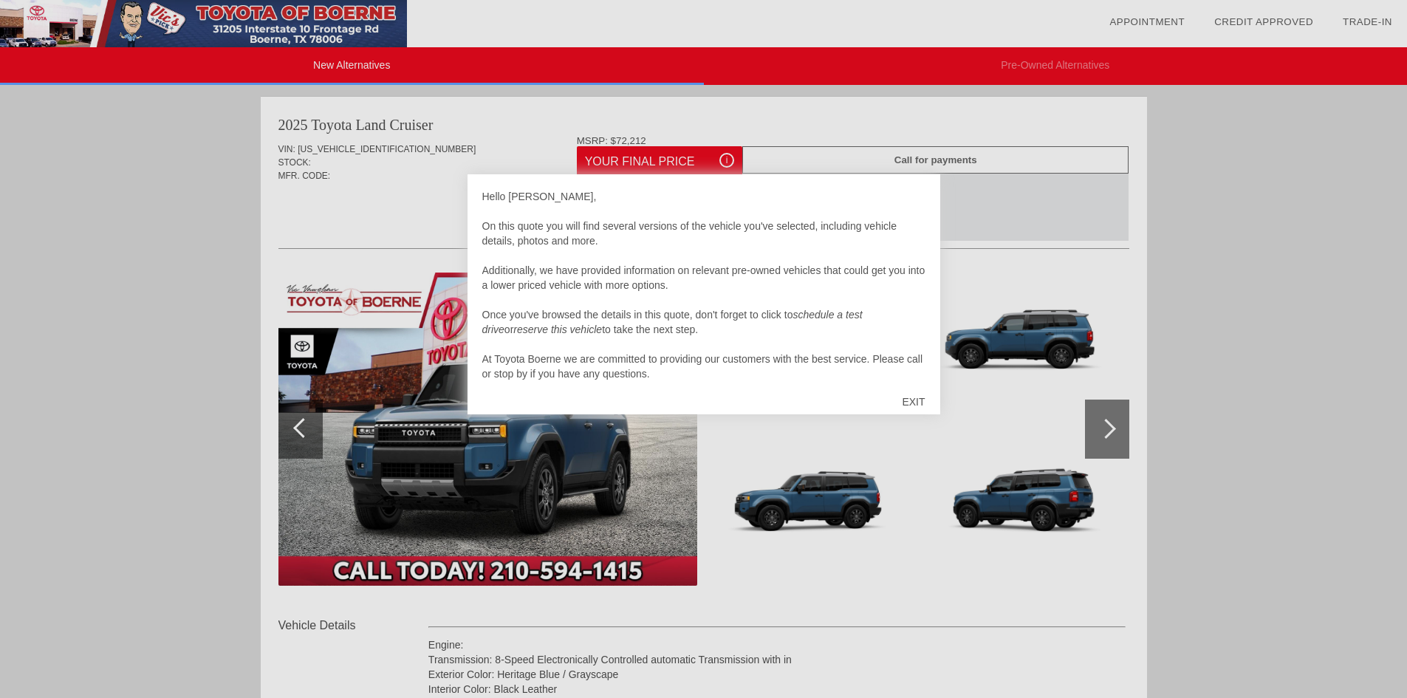
click at [916, 400] on div "EXIT" at bounding box center [913, 402] width 52 height 44
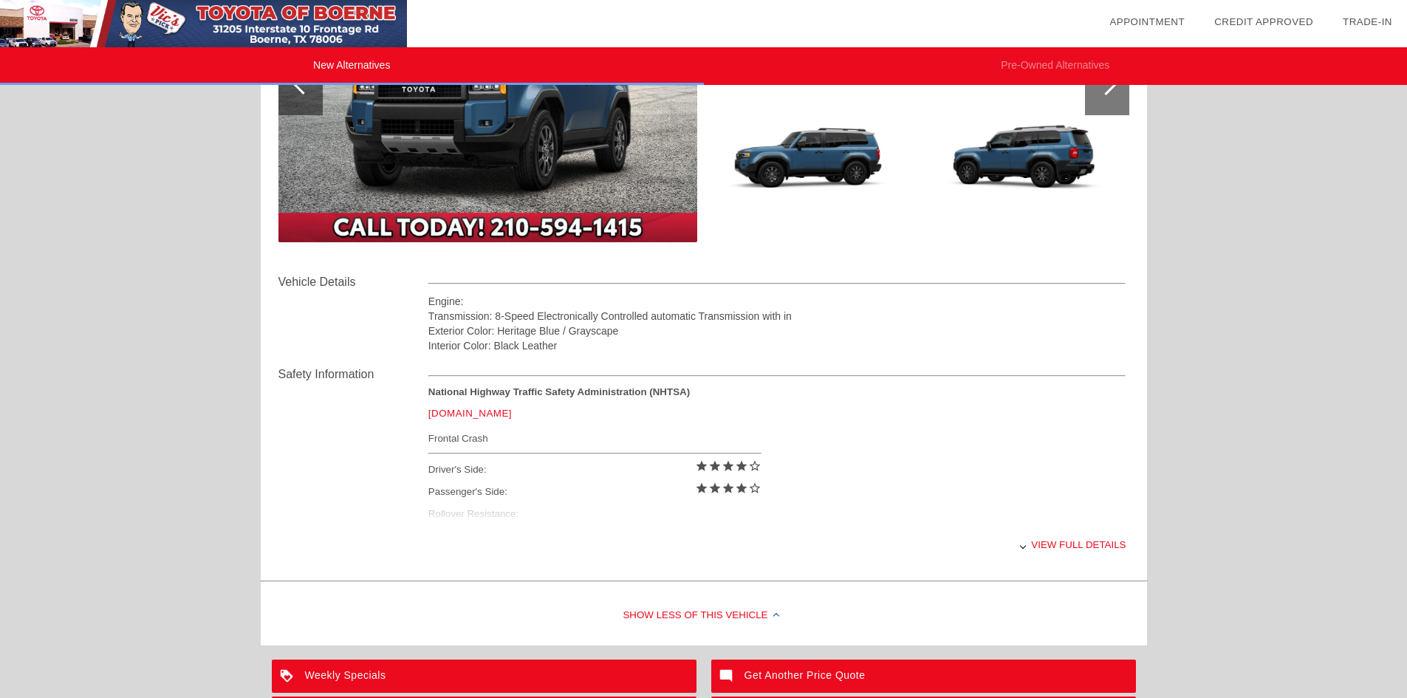
scroll to position [369, 0]
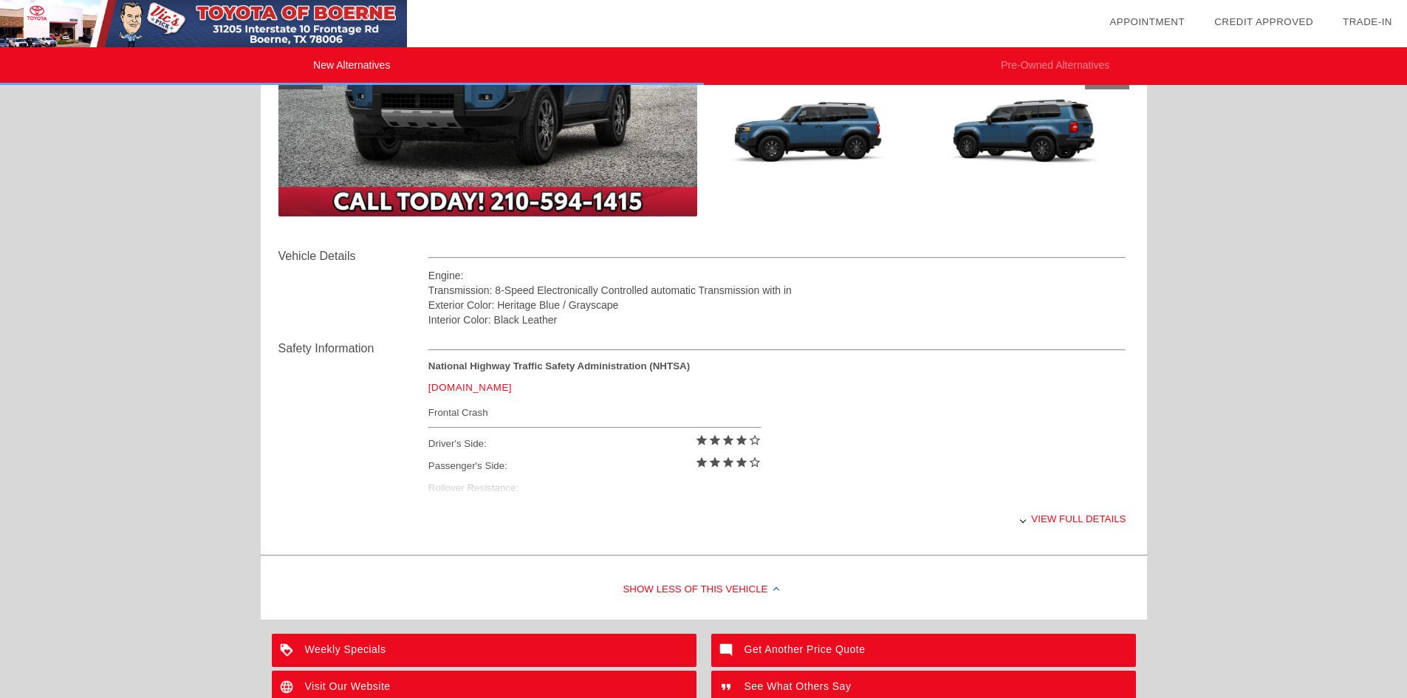
click at [1031, 517] on div "View full details" at bounding box center [777, 519] width 698 height 36
click at [1052, 517] on div "View less details" at bounding box center [777, 519] width 698 height 36
click at [0, 0] on div "View full details" at bounding box center [0, 0] width 0 height 0
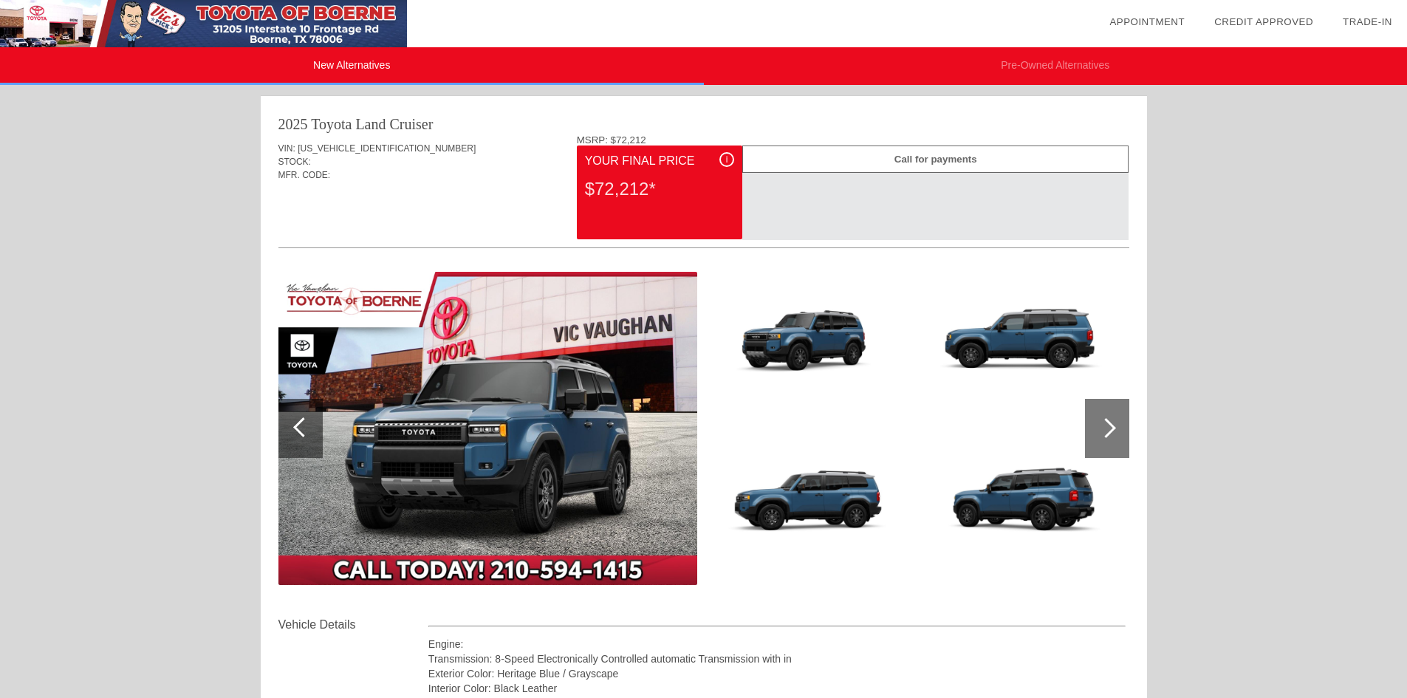
scroll to position [0, 0]
